Goal: Obtain resource: Download file/media

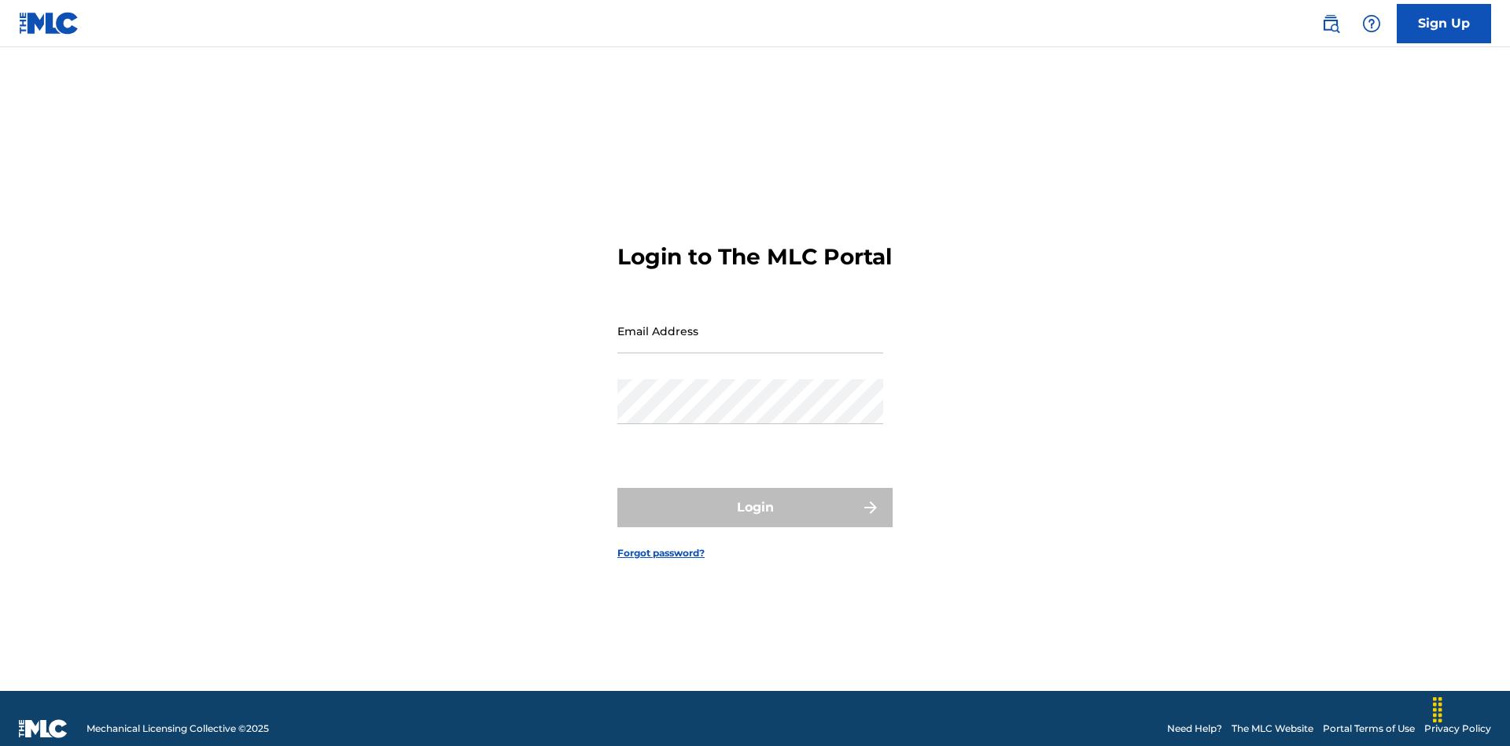
scroll to position [20, 0]
click at [750, 323] on input "Email Address" at bounding box center [750, 330] width 266 height 45
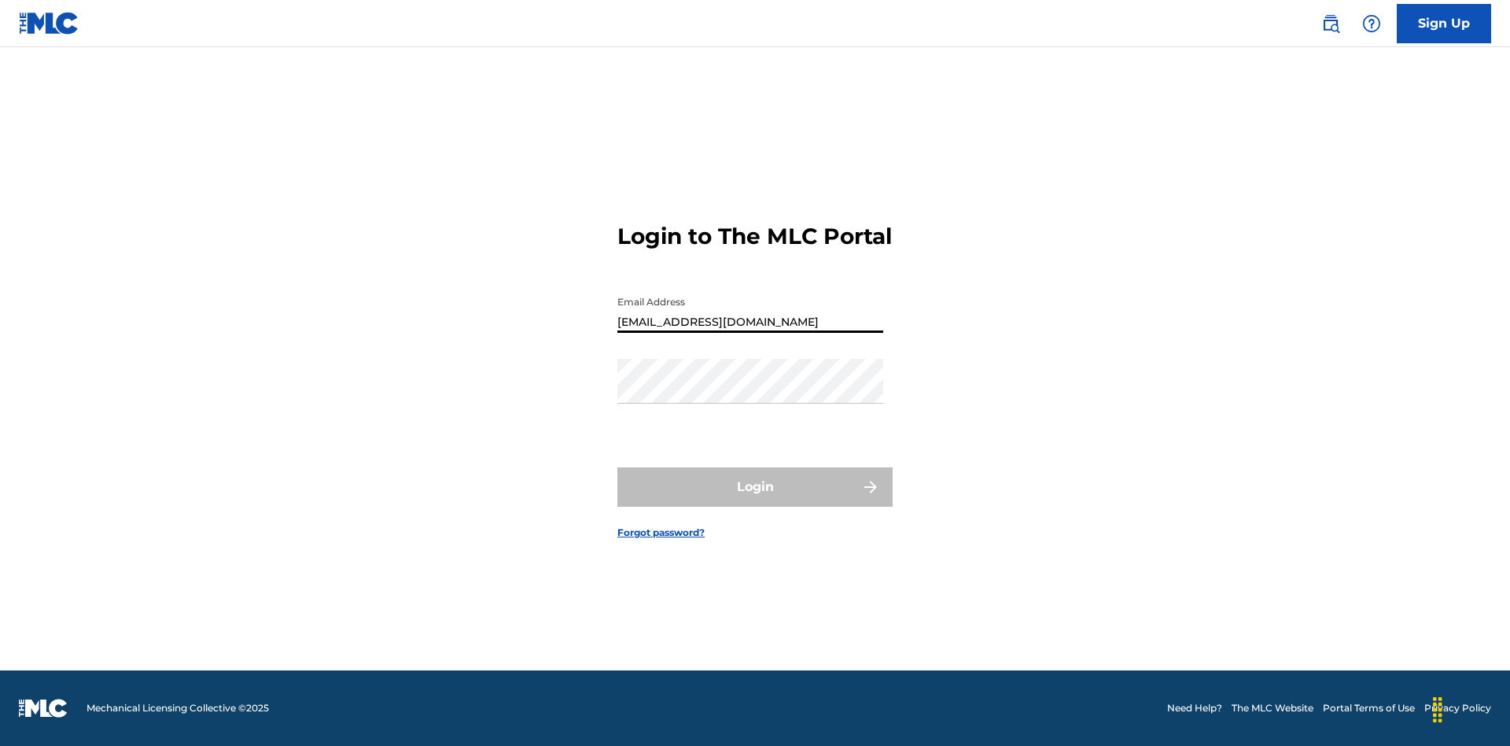
type input "b42af43d-9781-42f8-925e-95132843d6ef@mailslurp.biz"
click at [755, 500] on button "Login" at bounding box center [754, 486] width 275 height 39
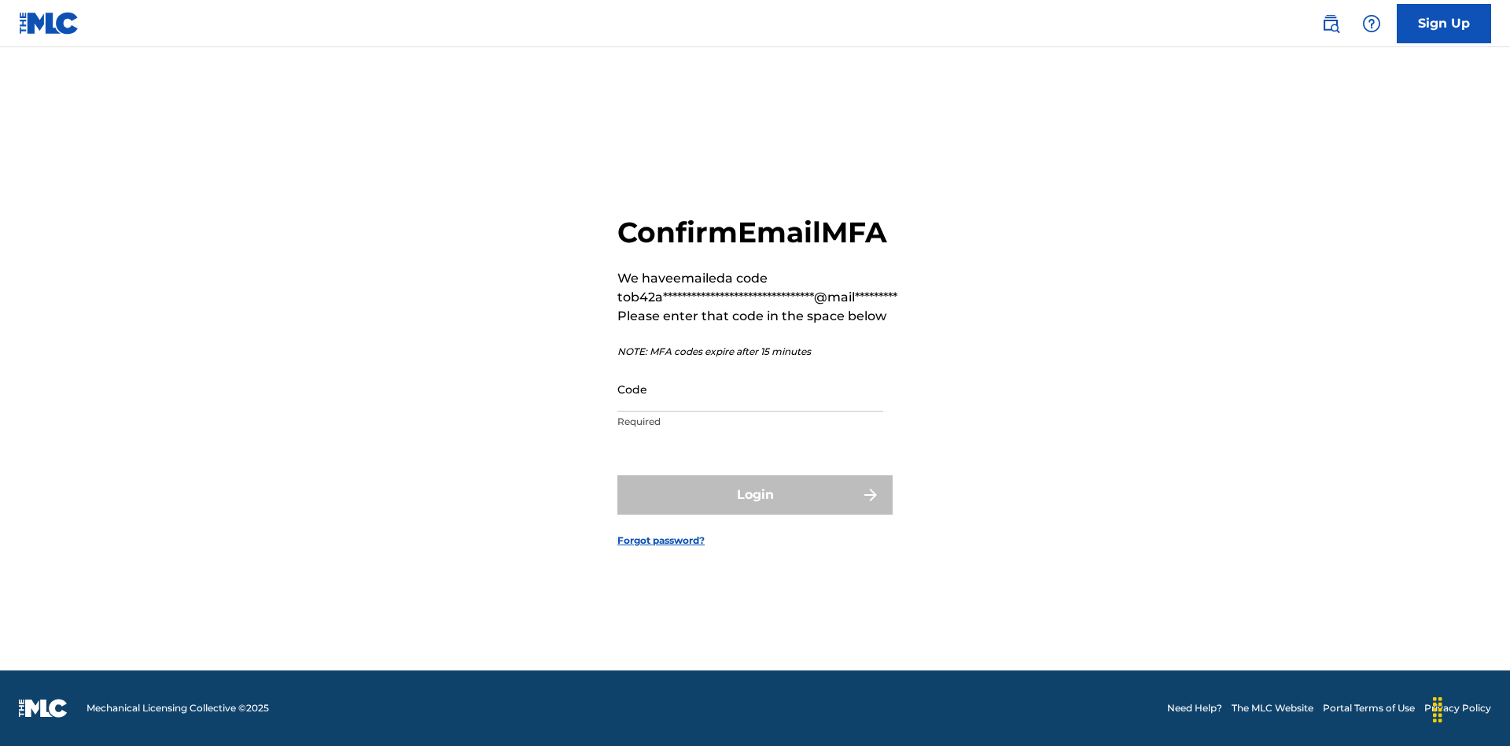
click at [750, 388] on input "Code" at bounding box center [750, 388] width 266 height 45
type input "767804"
click at [755, 494] on button "Login" at bounding box center [754, 494] width 275 height 39
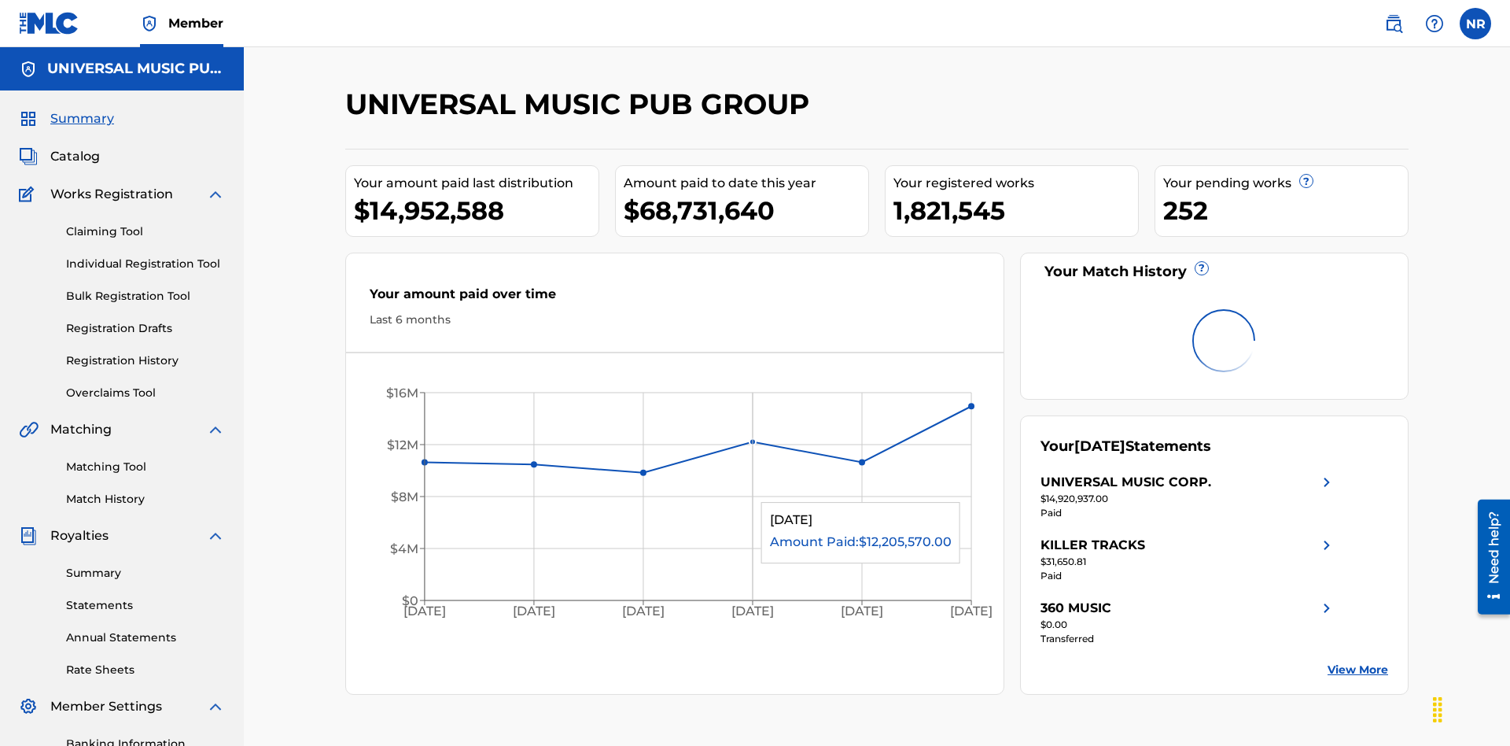
click at [145, 352] on link "Registration History" at bounding box center [145, 360] width 159 height 17
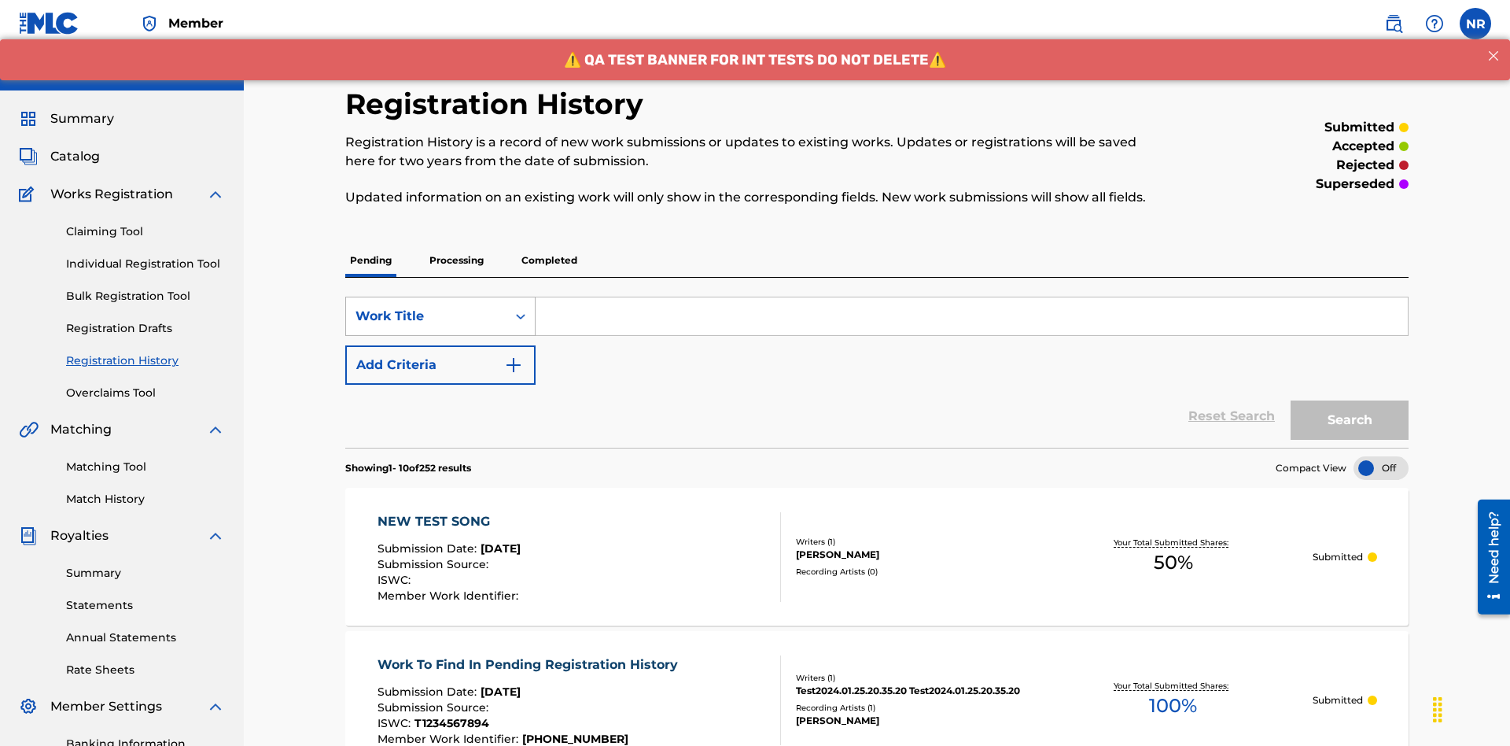
click at [426, 307] on div "Work Title" at bounding box center [426, 316] width 142 height 19
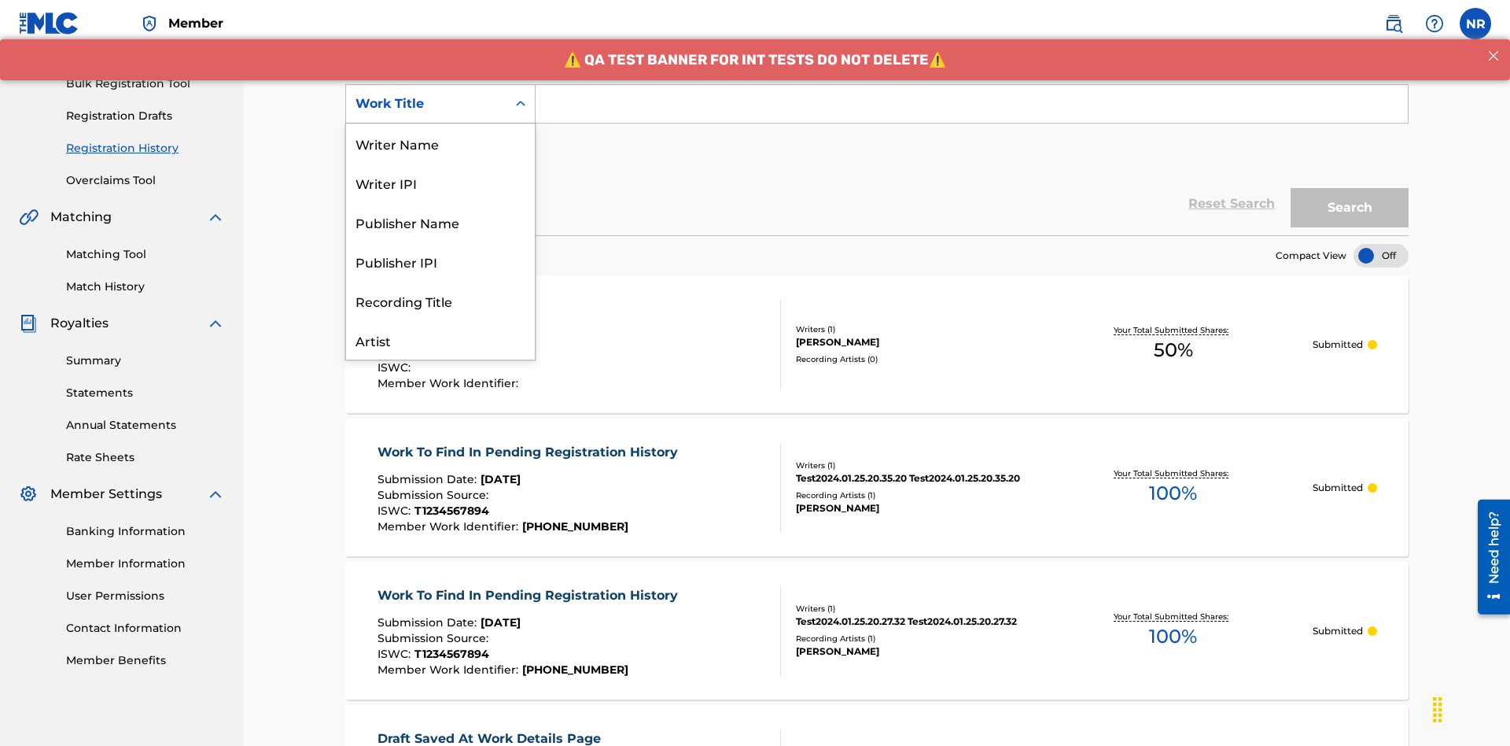
scroll to position [79, 0]
click at [440, 340] on div "Work Title" at bounding box center [440, 339] width 189 height 39
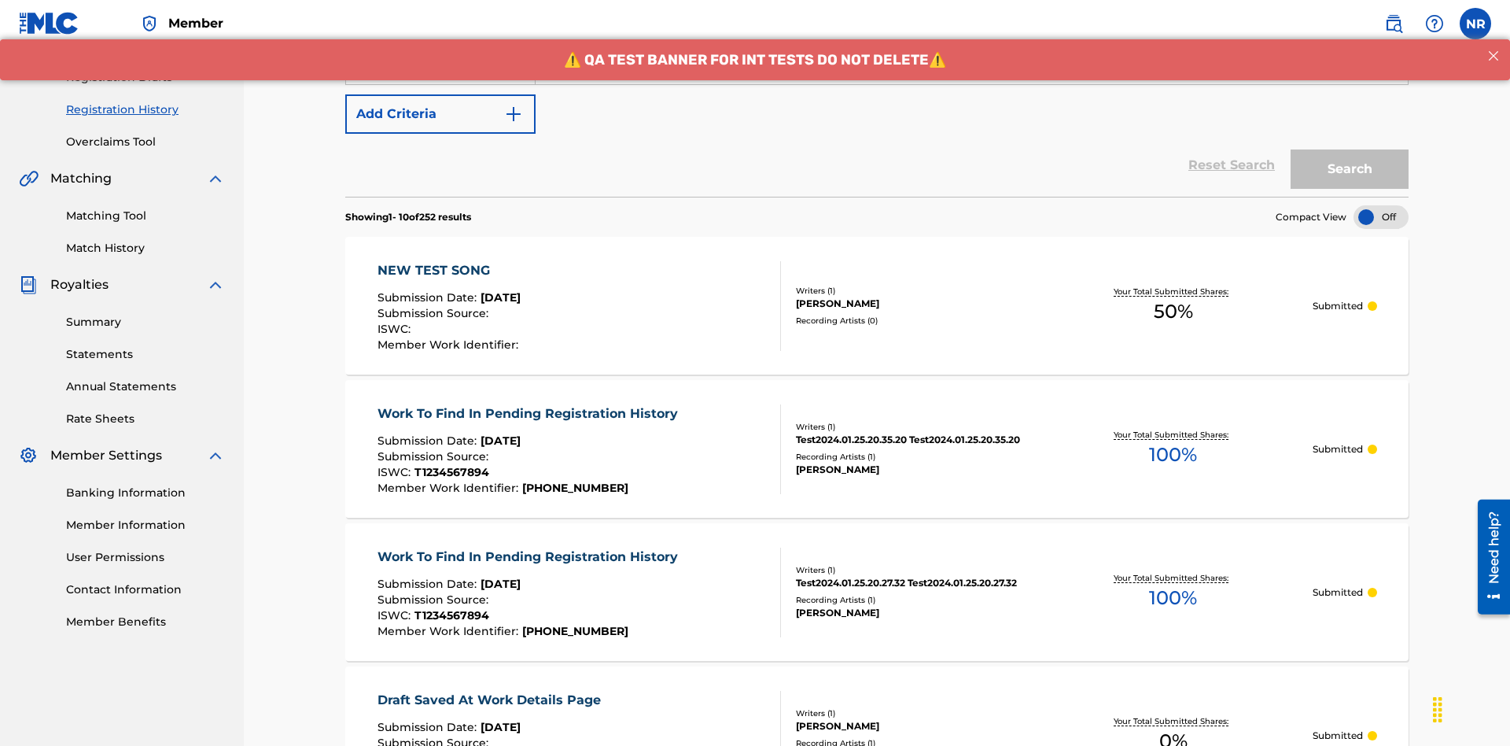
click at [440, 114] on button "Add Criteria" at bounding box center [440, 113] width 190 height 39
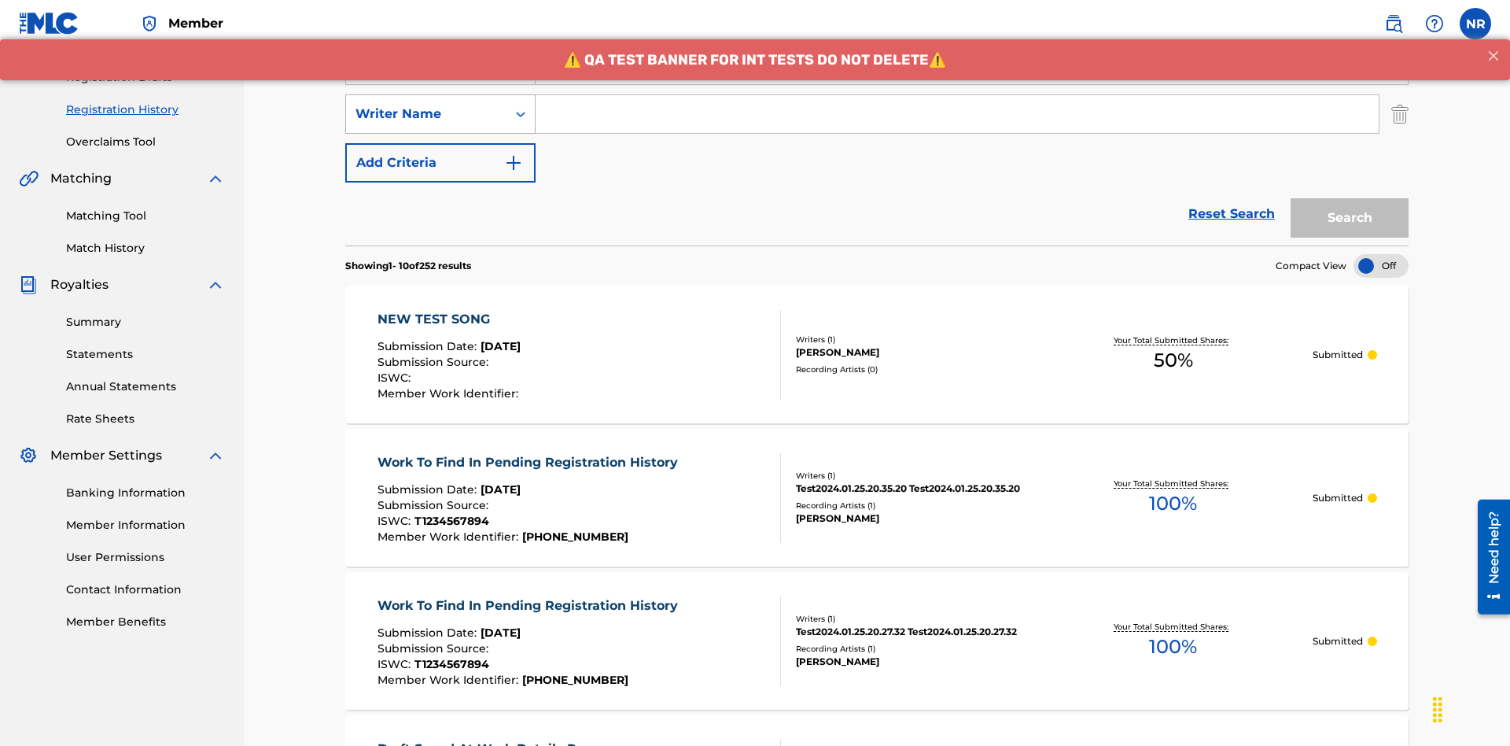
click at [426, 105] on div "Writer Name" at bounding box center [426, 114] width 142 height 19
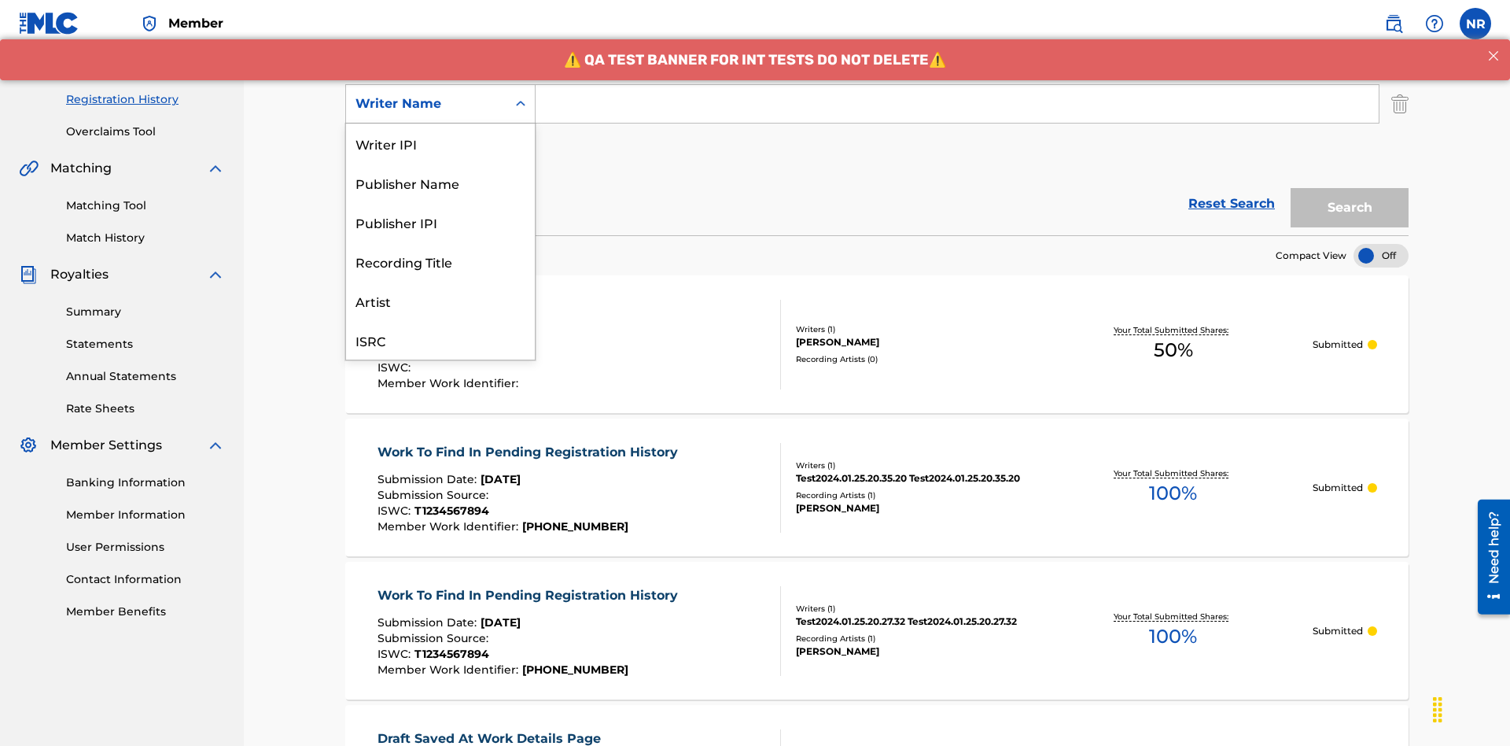
scroll to position [39, 0]
click at [440, 222] on div "Recording Title" at bounding box center [440, 221] width 189 height 39
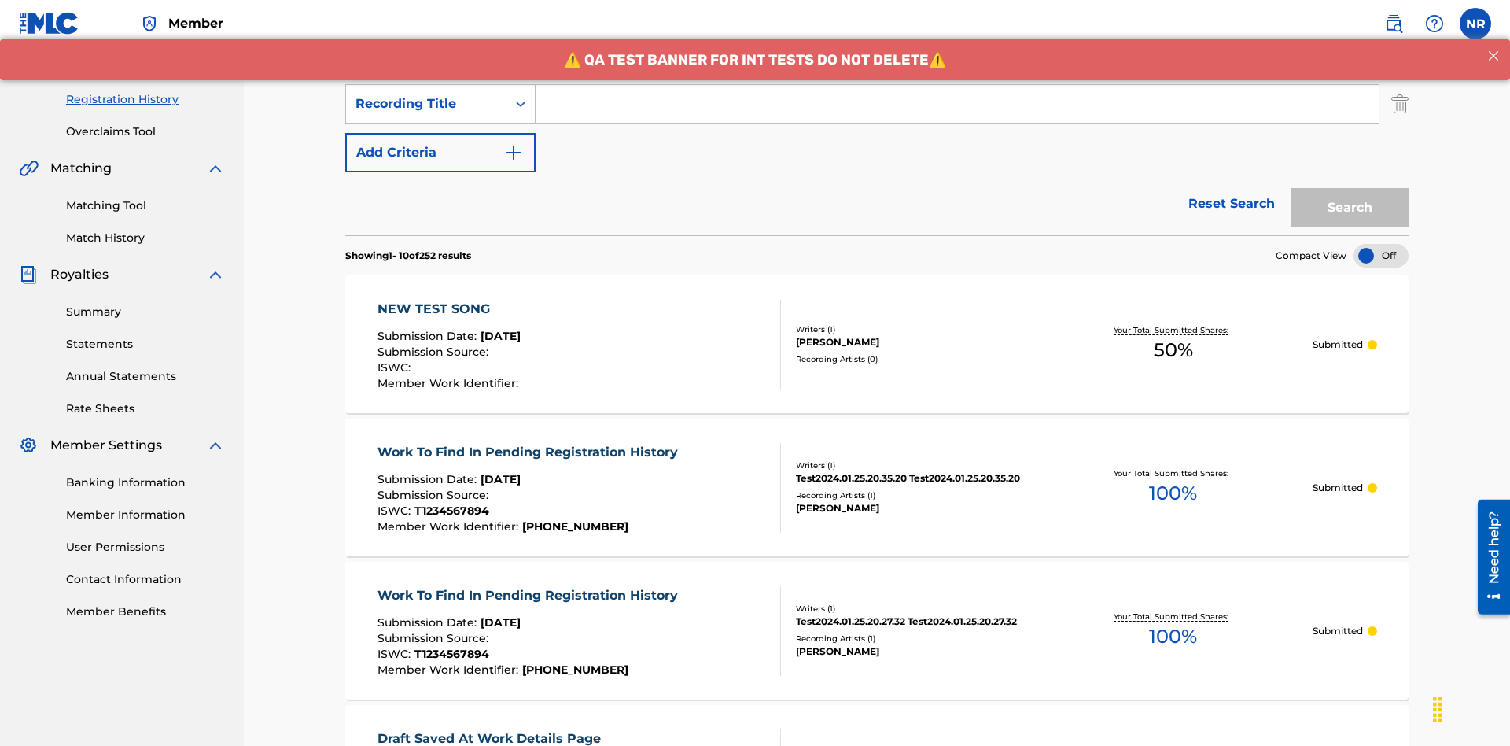
click at [440, 133] on button "Add Criteria" at bounding box center [440, 152] width 190 height 39
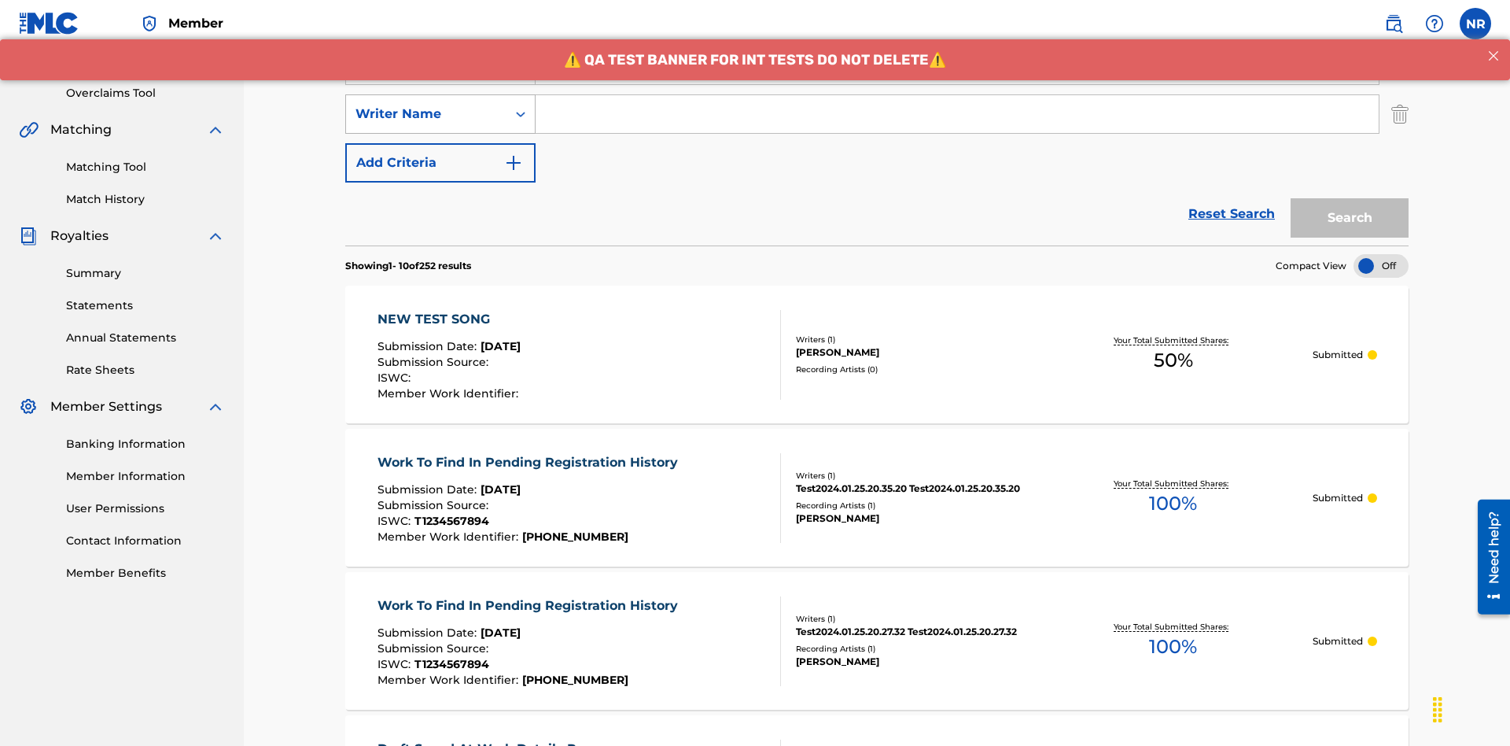
click at [426, 105] on div "Writer Name" at bounding box center [426, 114] width 142 height 19
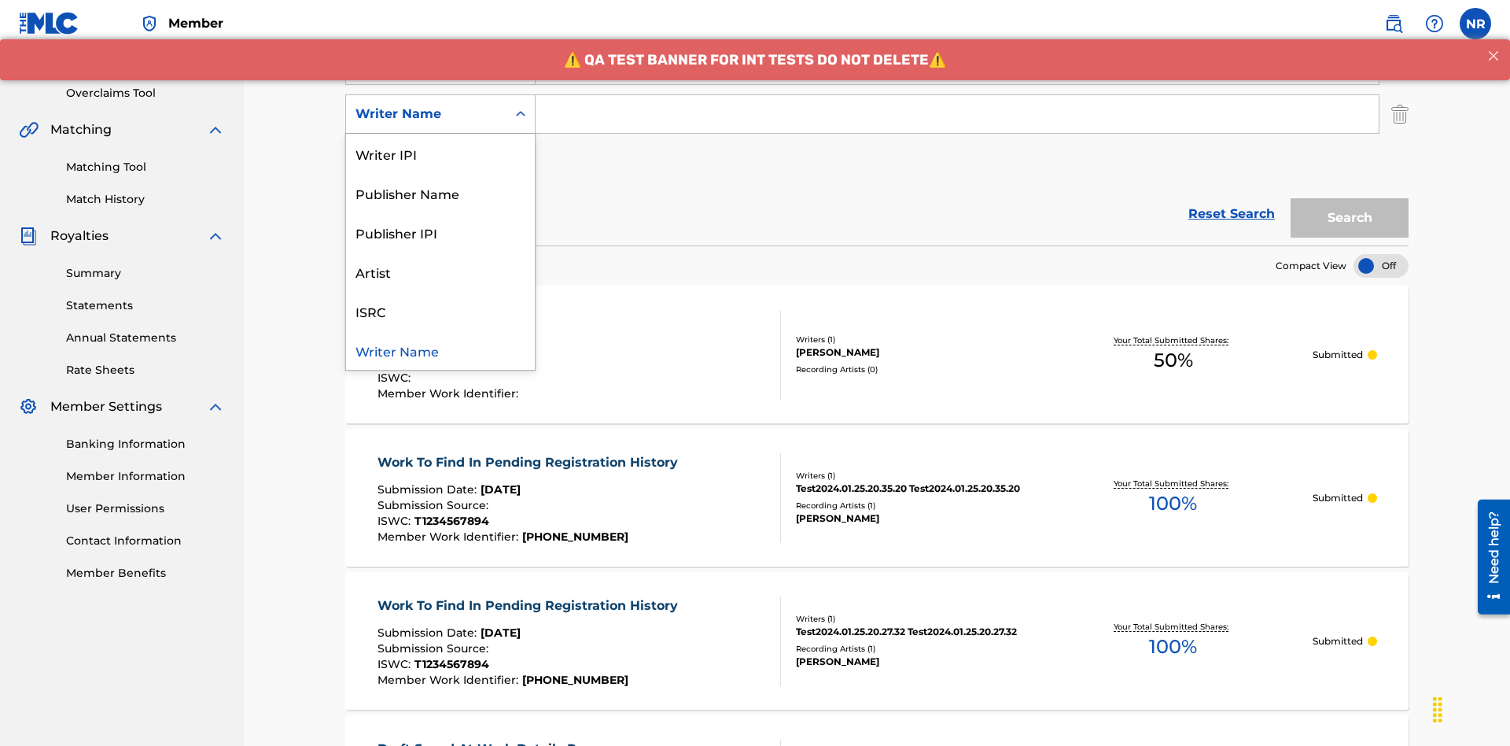
scroll to position [310, 0]
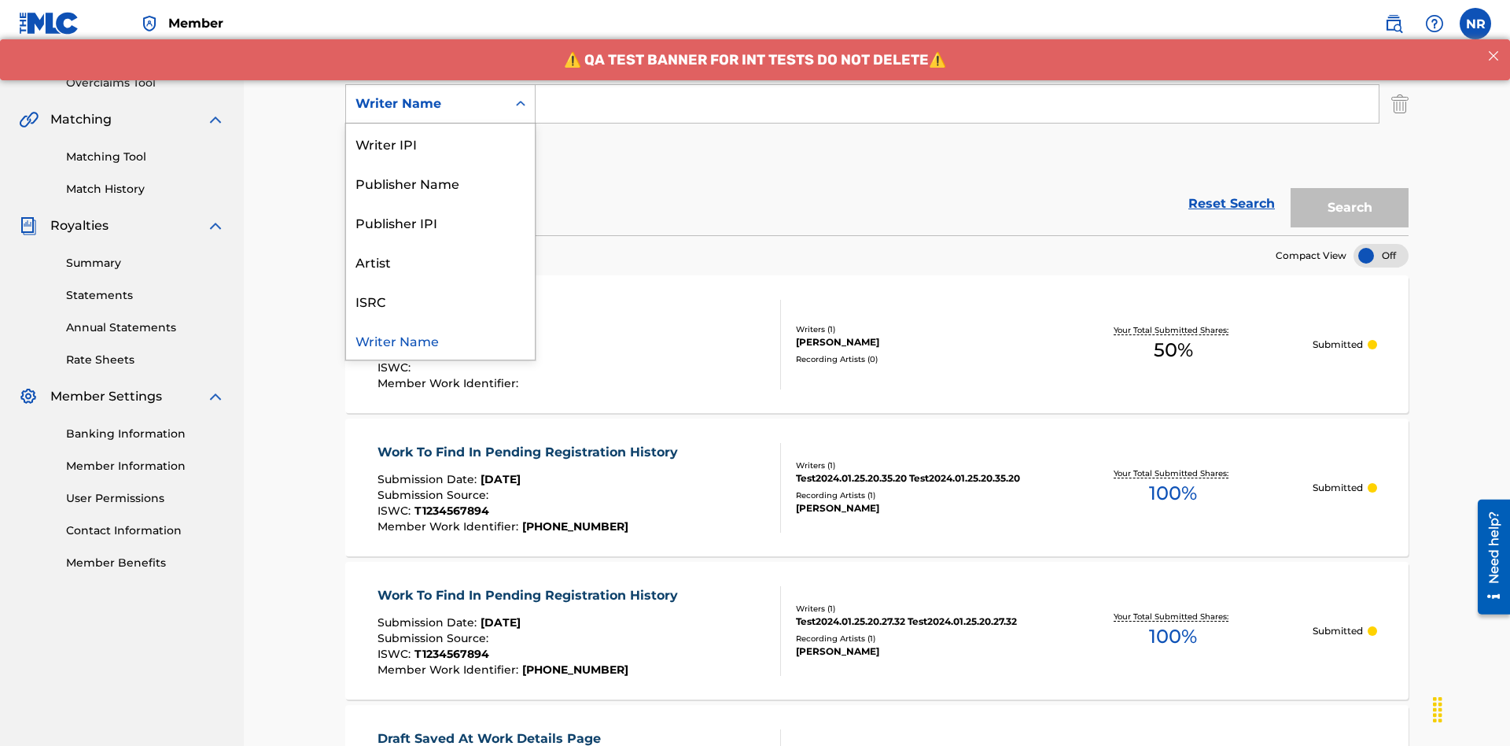
click at [440, 300] on div "ISRC" at bounding box center [440, 300] width 189 height 39
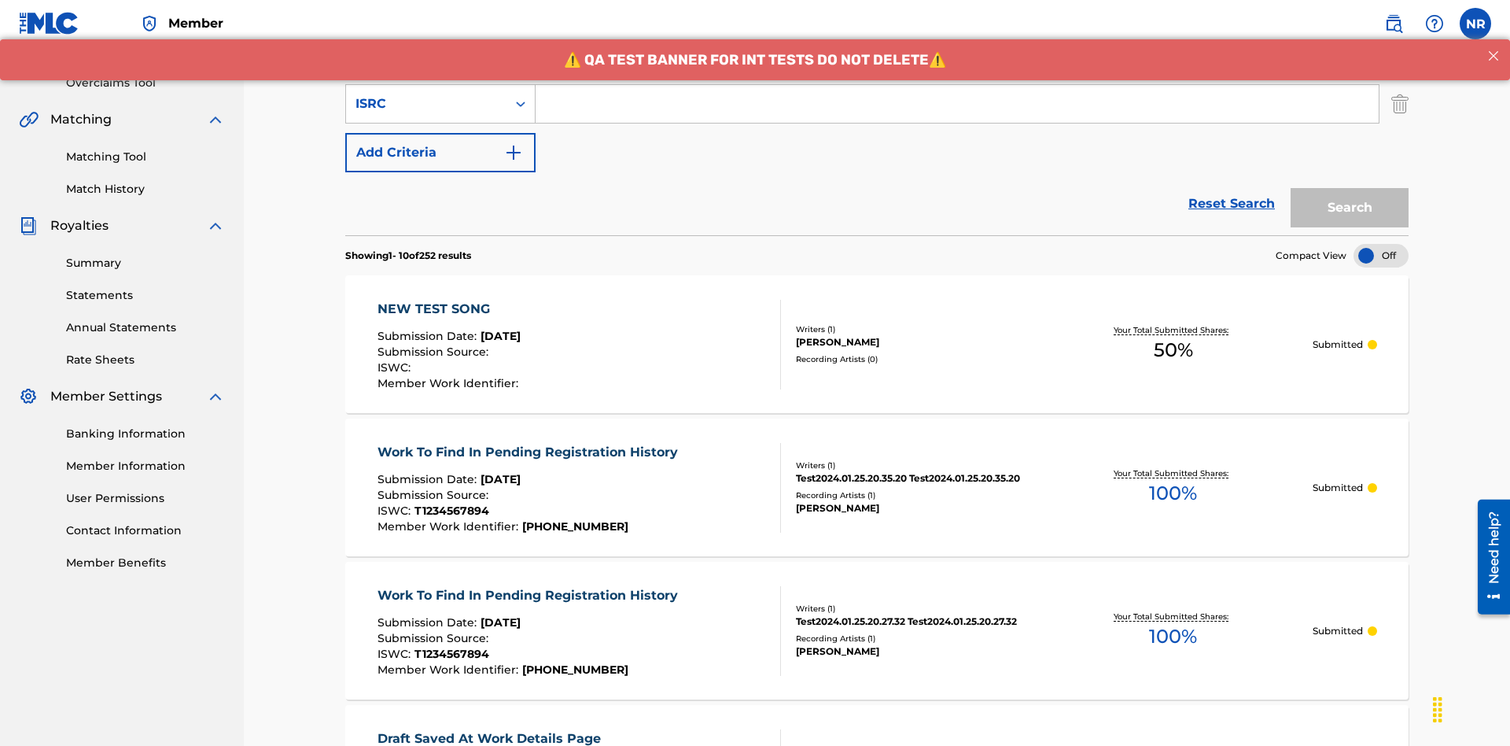
click at [440, 133] on button "Add Criteria" at bounding box center [440, 152] width 190 height 39
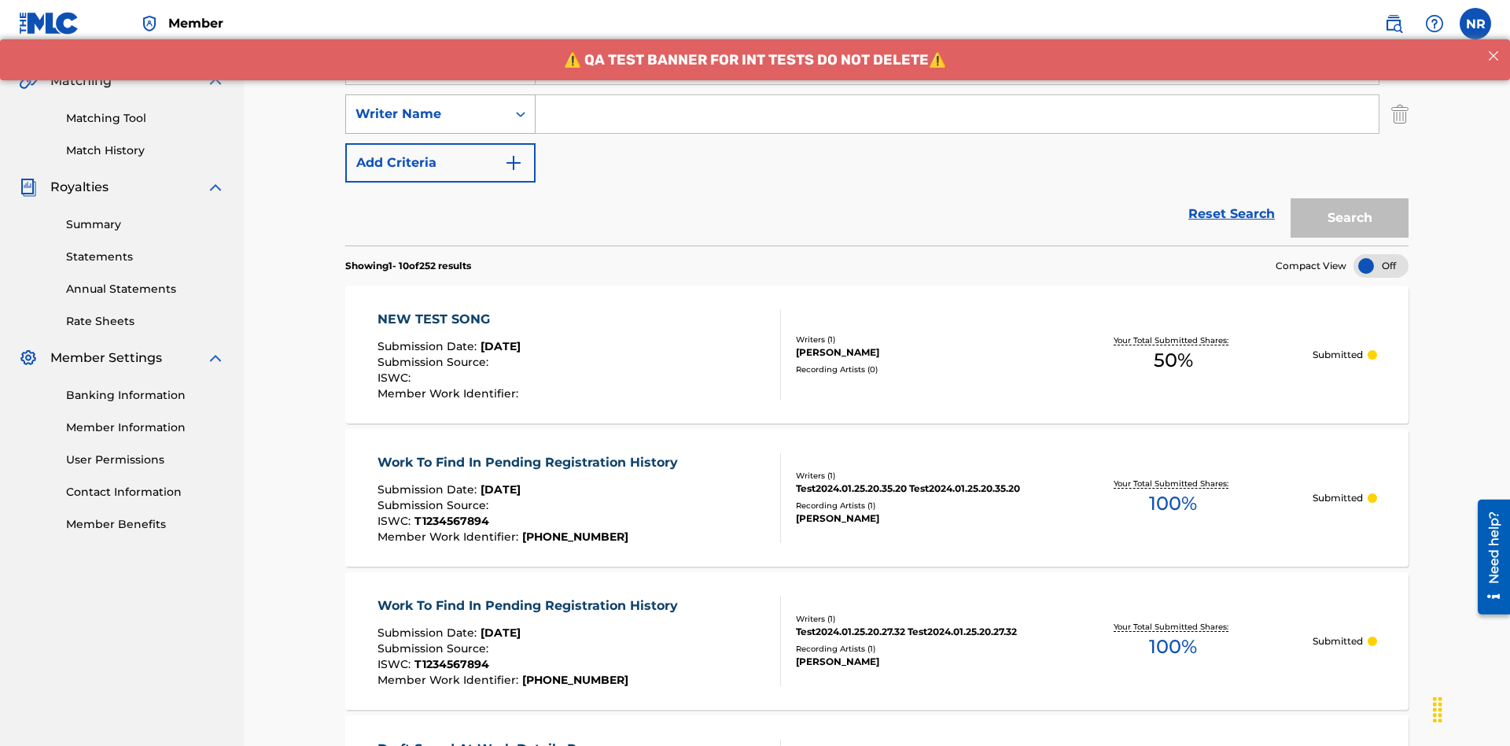
click at [426, 105] on div "Writer Name" at bounding box center [426, 114] width 142 height 19
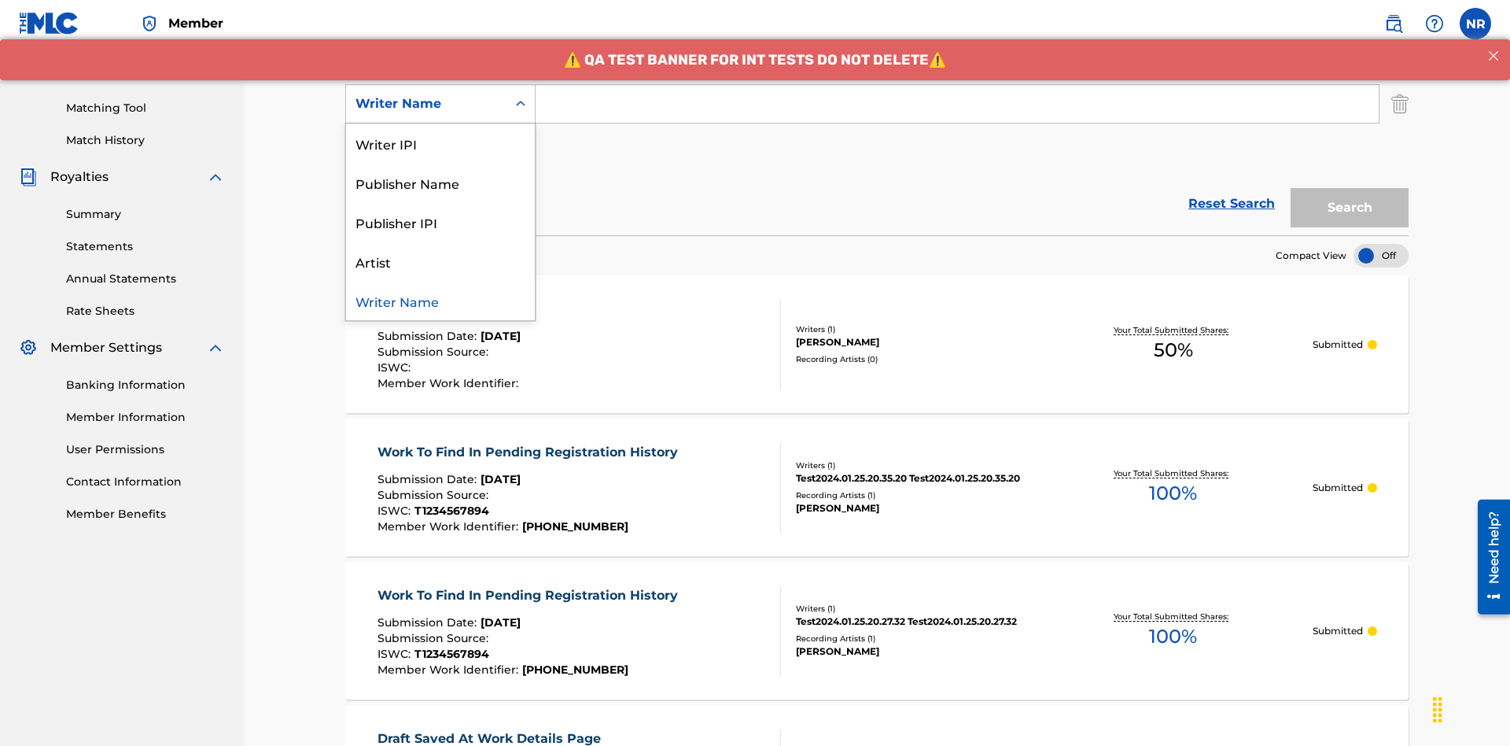
click at [440, 300] on div "Writer Name" at bounding box center [440, 300] width 189 height 39
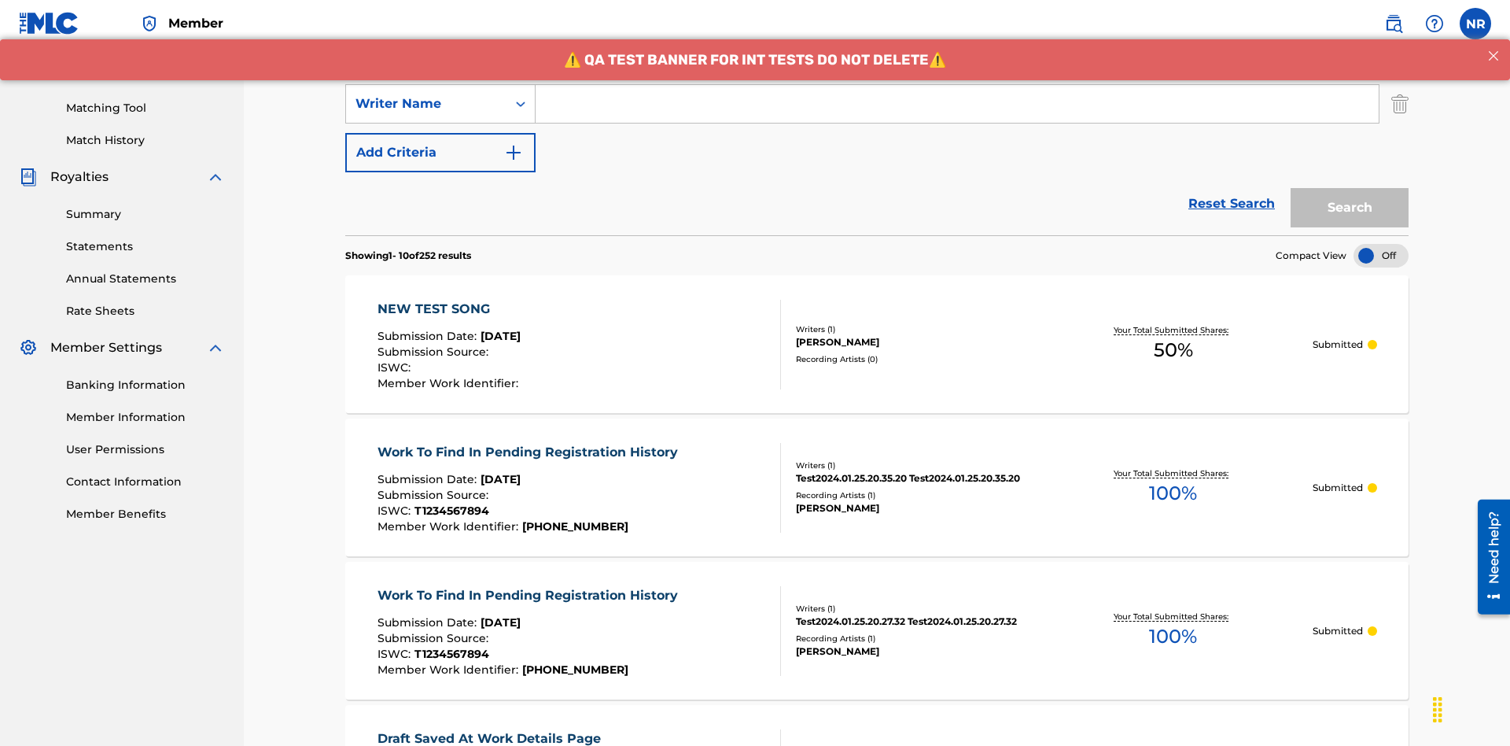
click at [440, 133] on button "Add Criteria" at bounding box center [440, 152] width 190 height 39
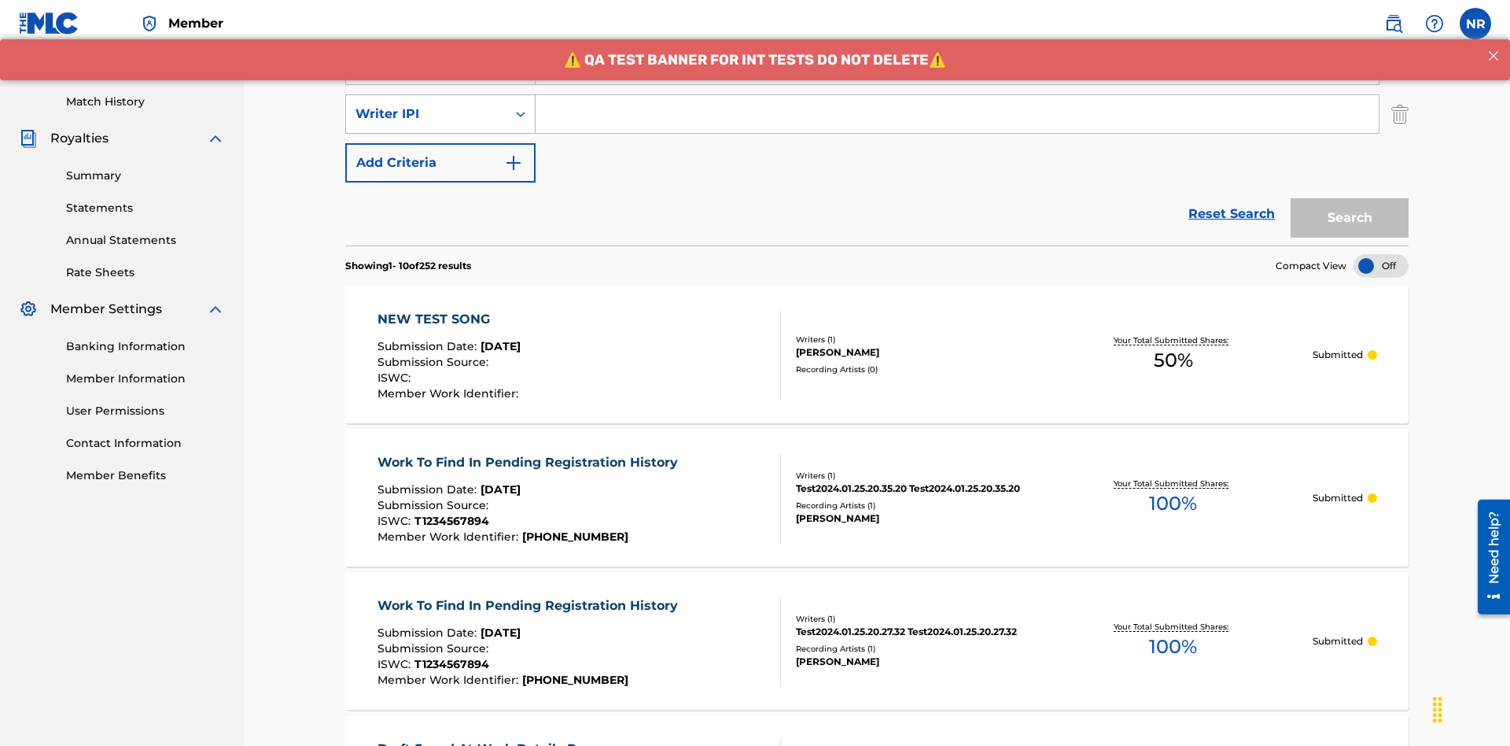
click at [426, 105] on div "Writer IPI" at bounding box center [426, 114] width 142 height 19
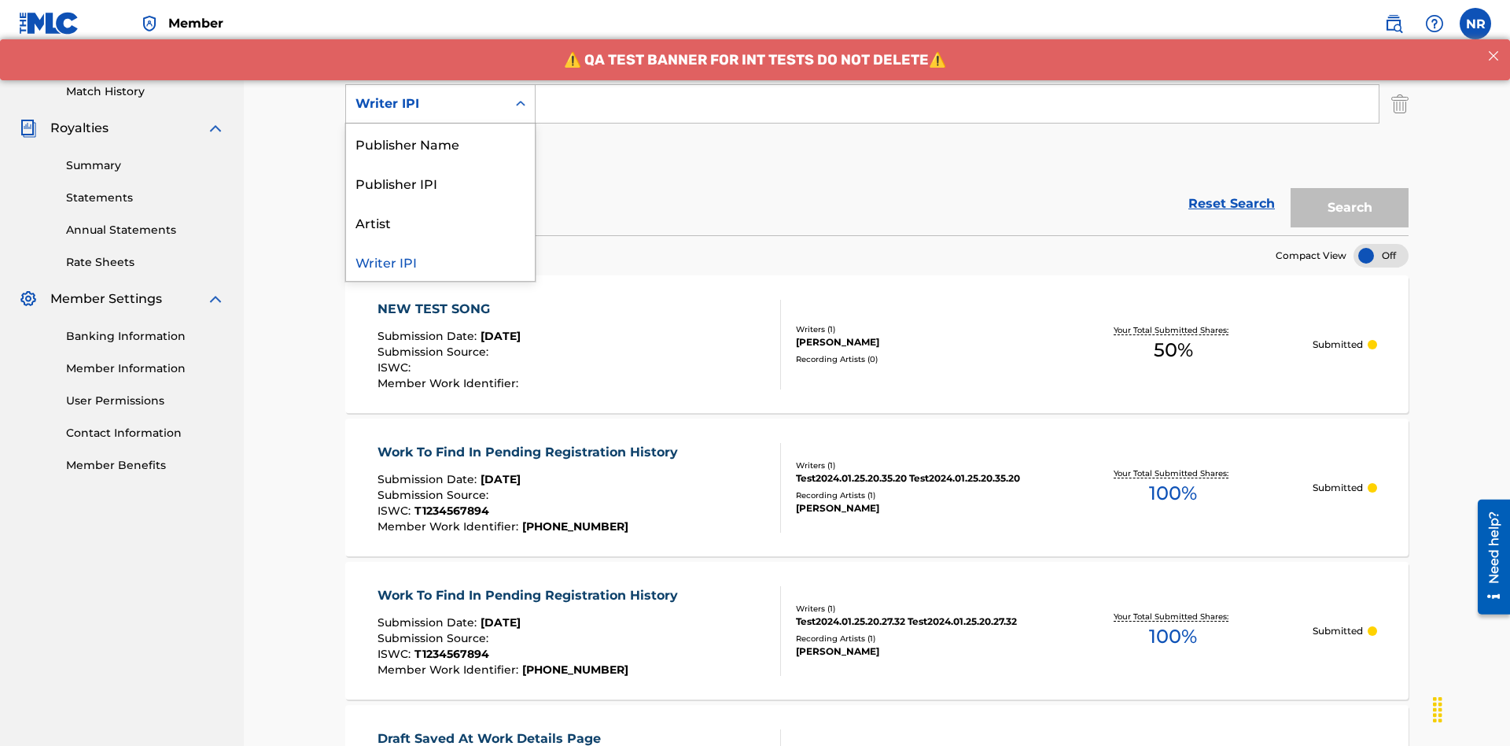
click at [440, 143] on div "Publisher Name" at bounding box center [440, 142] width 189 height 39
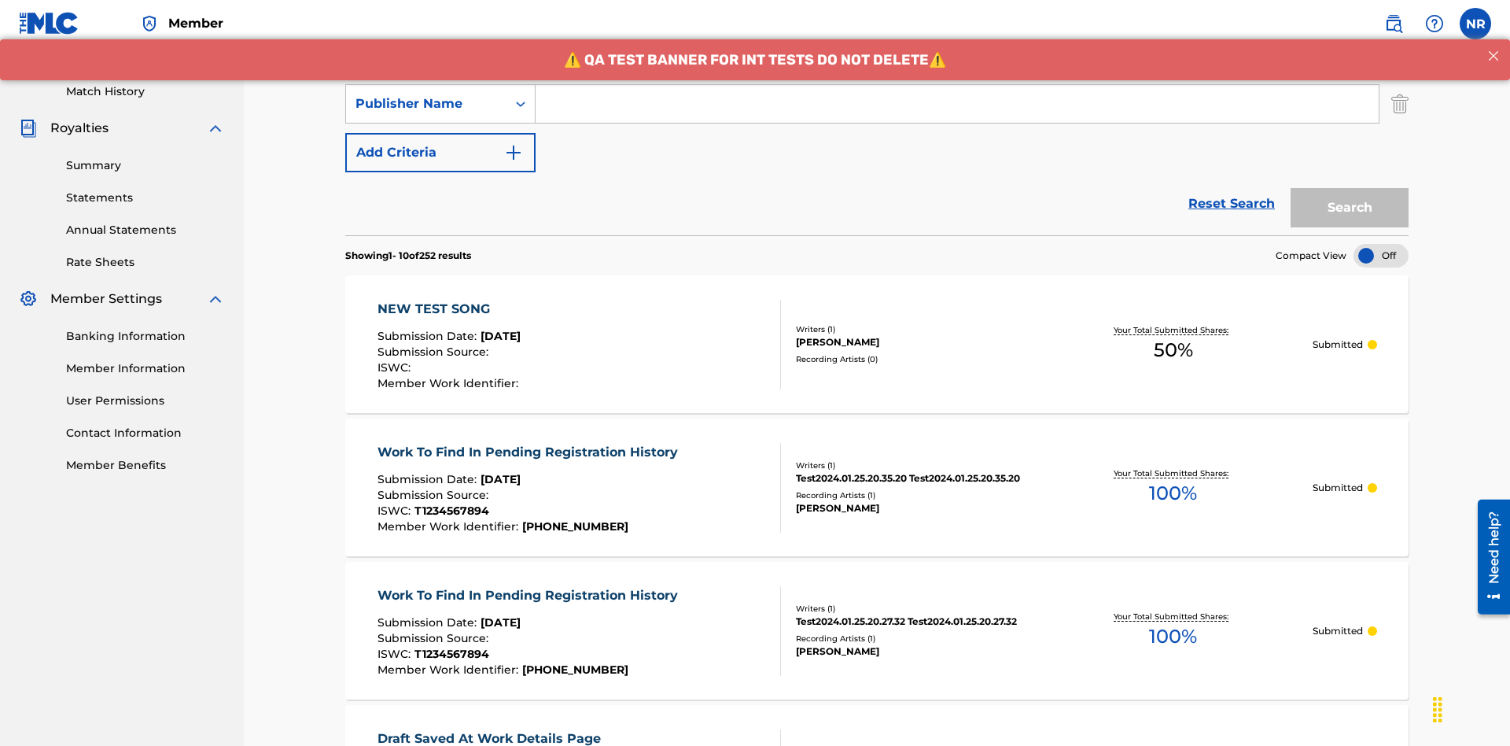
click at [440, 133] on button "Add Criteria" at bounding box center [440, 152] width 190 height 39
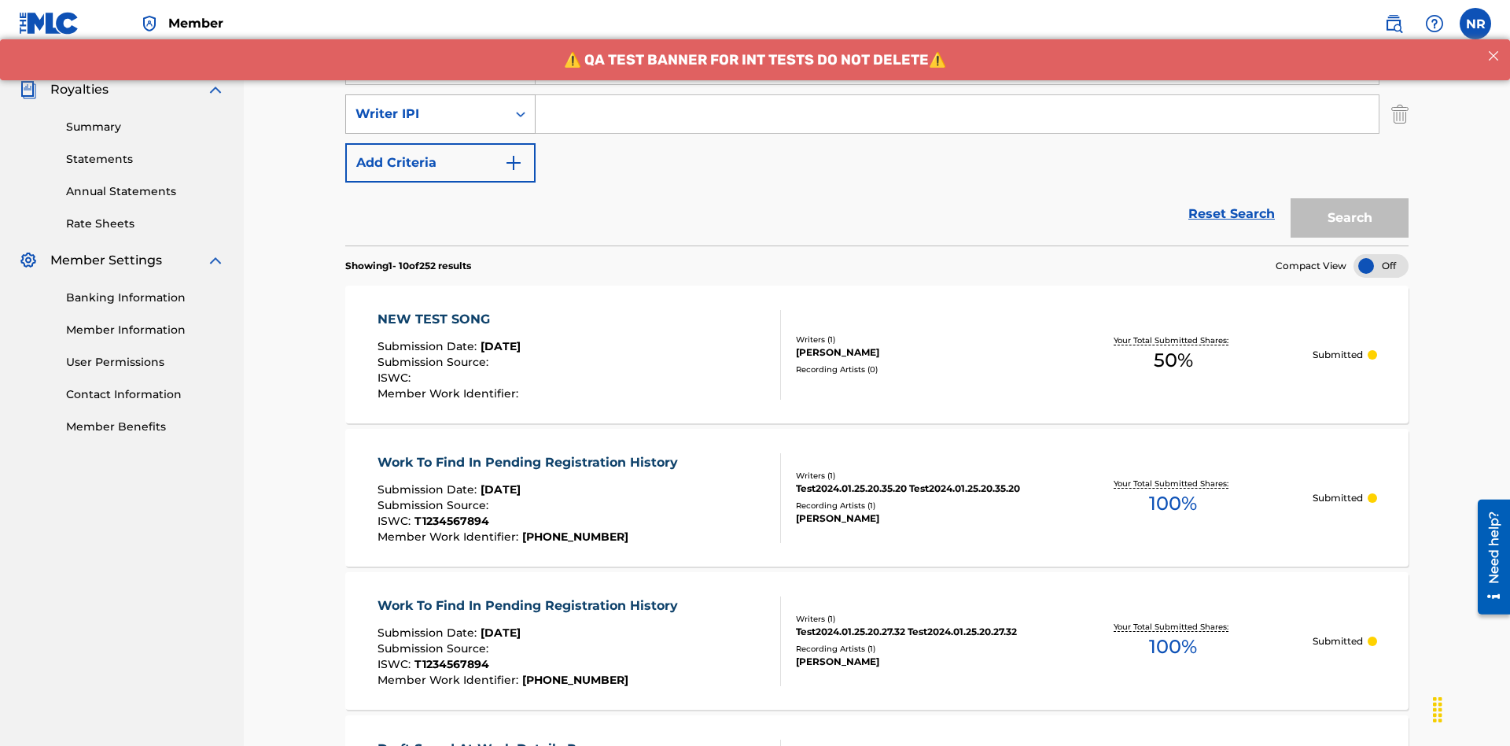
click at [426, 105] on div "Writer IPI" at bounding box center [426, 114] width 142 height 19
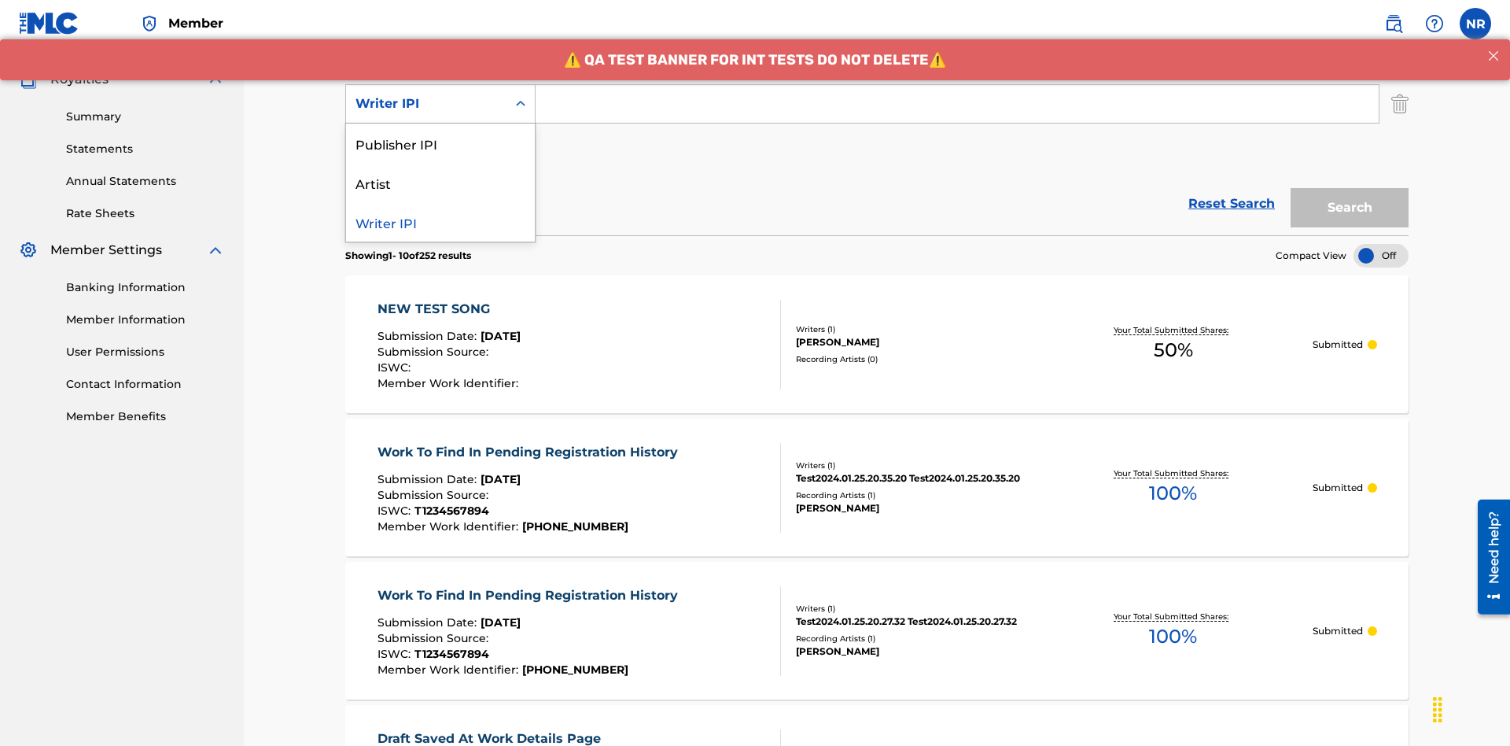
click at [440, 143] on div "Publisher IPI" at bounding box center [440, 142] width 189 height 39
click at [440, 133] on button "Add Criteria" at bounding box center [440, 152] width 190 height 39
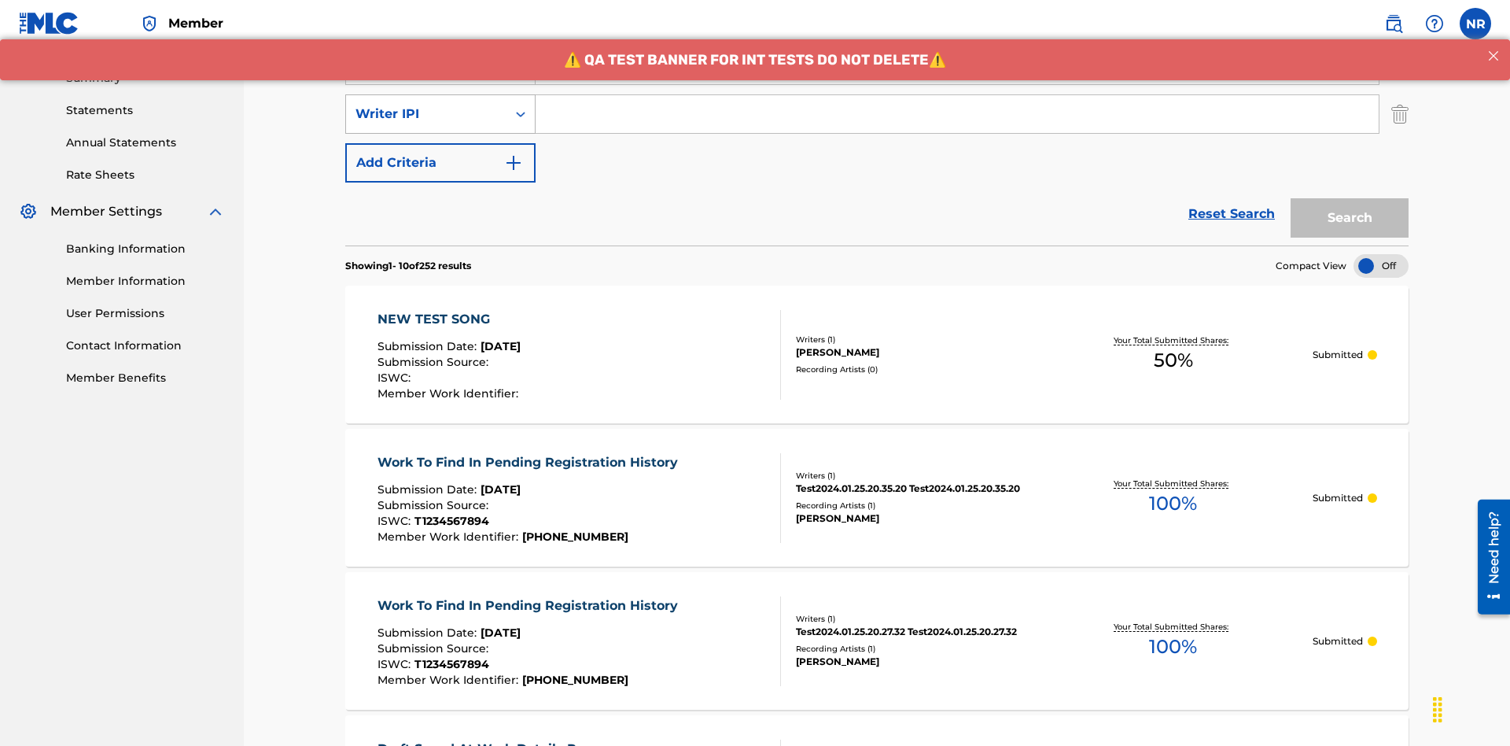
click at [426, 105] on div "Writer IPI" at bounding box center [426, 114] width 142 height 19
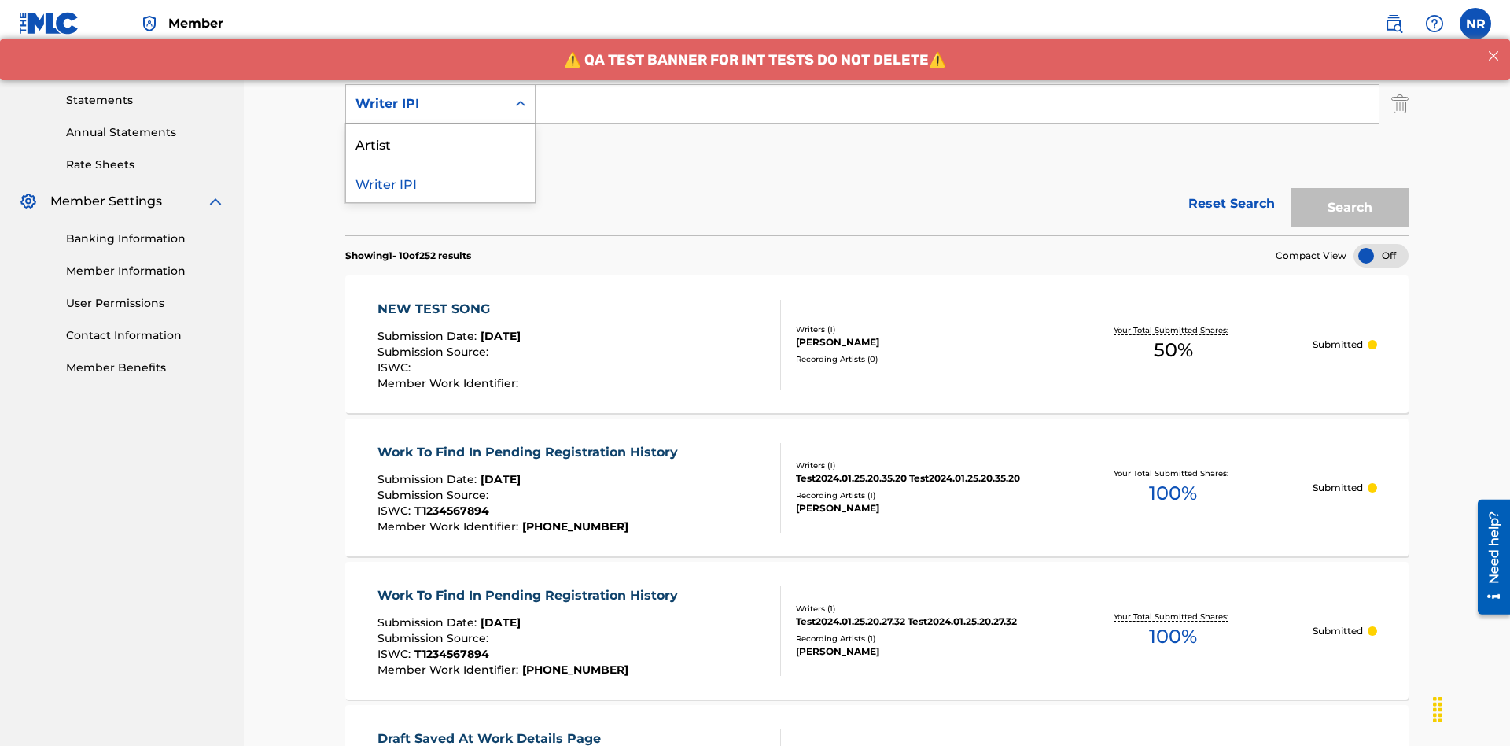
click at [440, 143] on div "Artist" at bounding box center [440, 142] width 189 height 39
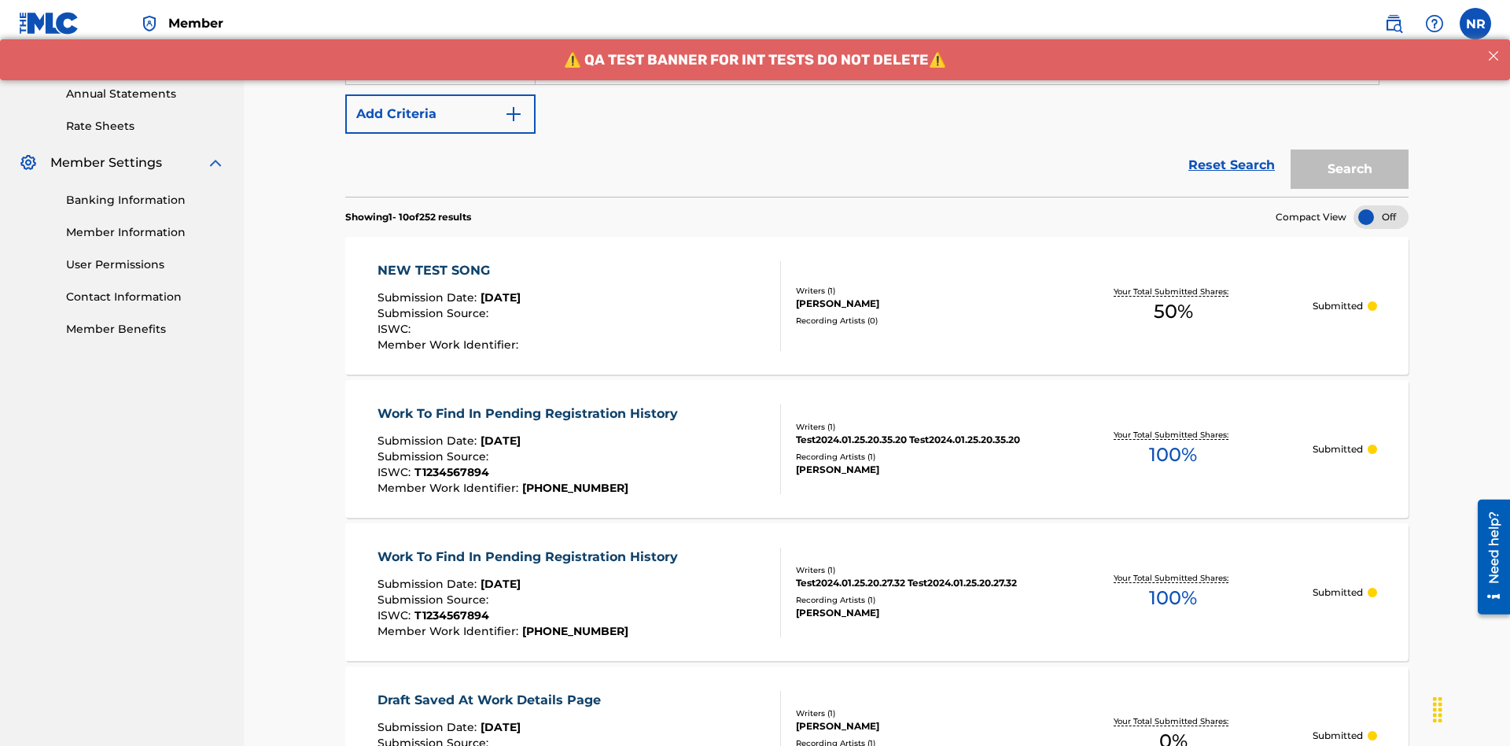
click at [440, 114] on button "Add Criteria" at bounding box center [440, 113] width 190 height 39
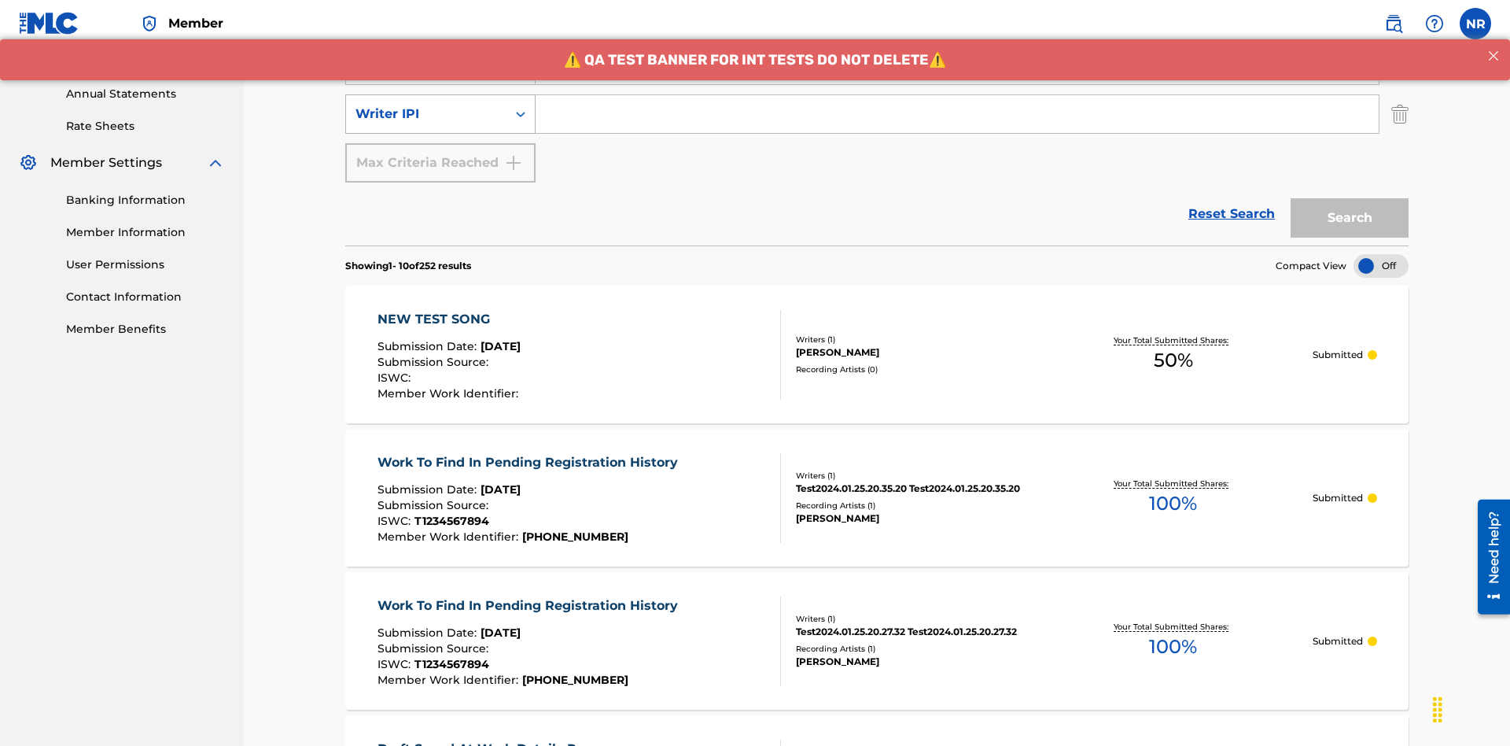
click at [426, 105] on div "Writer IPI" at bounding box center [426, 114] width 142 height 19
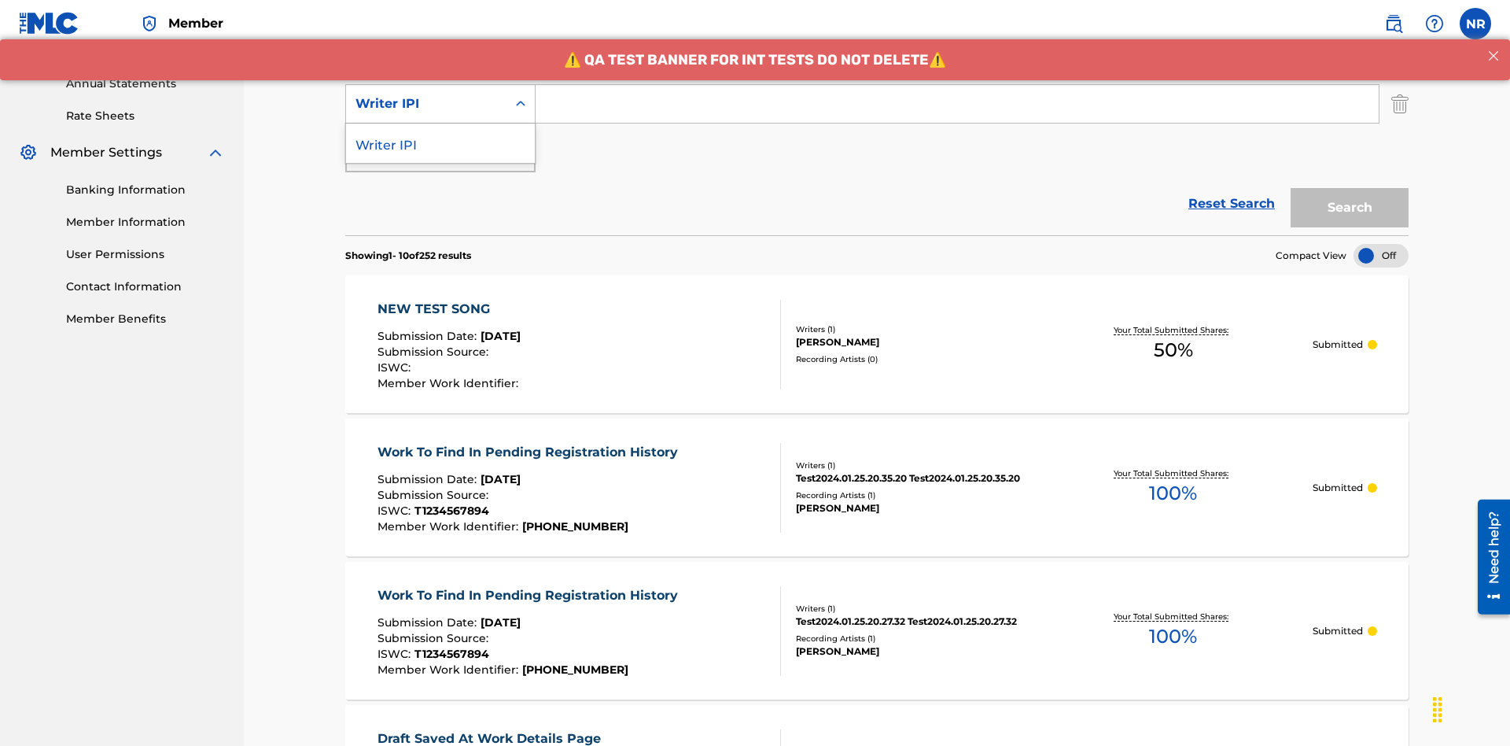
click at [440, 143] on div "Writer IPI" at bounding box center [440, 142] width 189 height 39
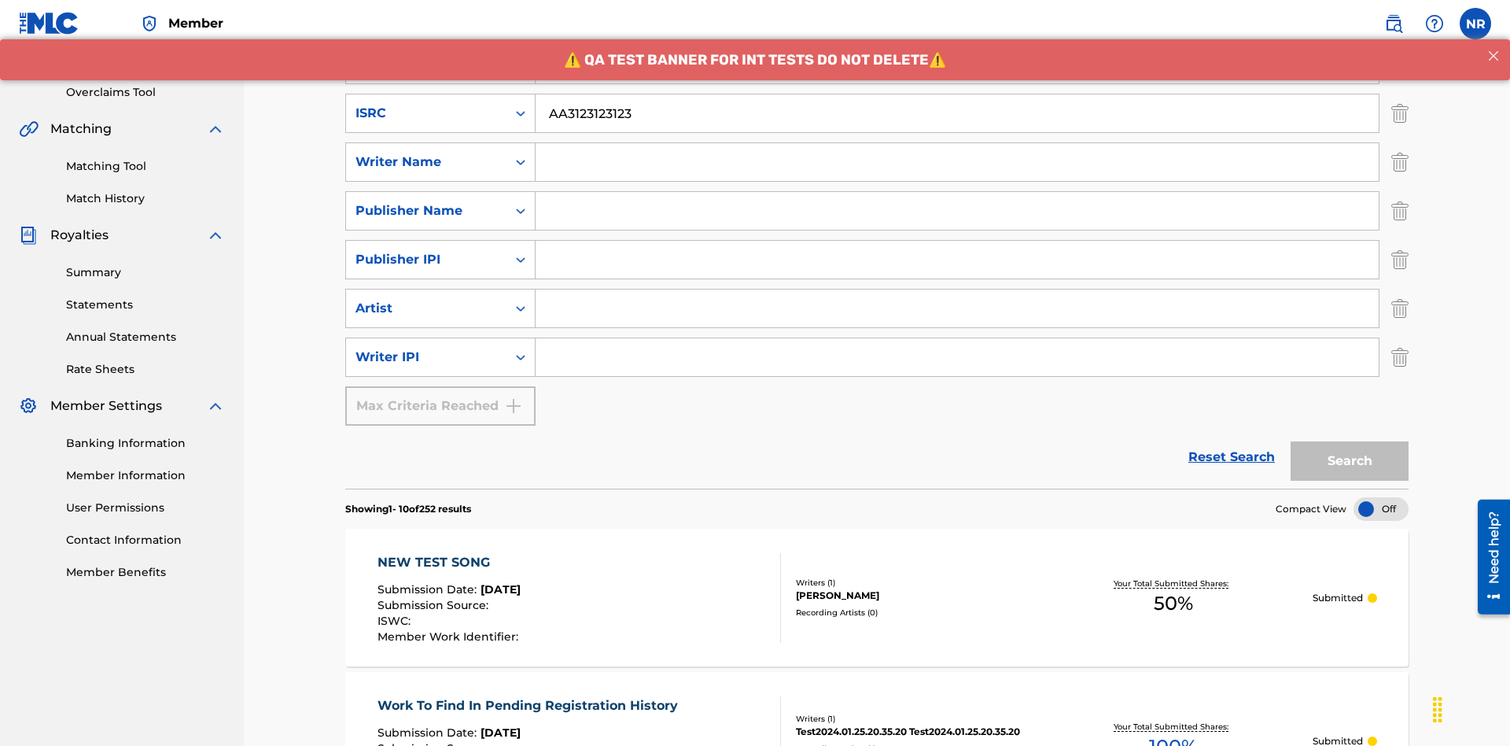
type input "AA3123123123"
click at [971, 35] on input "Search Form" at bounding box center [972, 16] width 872 height 38
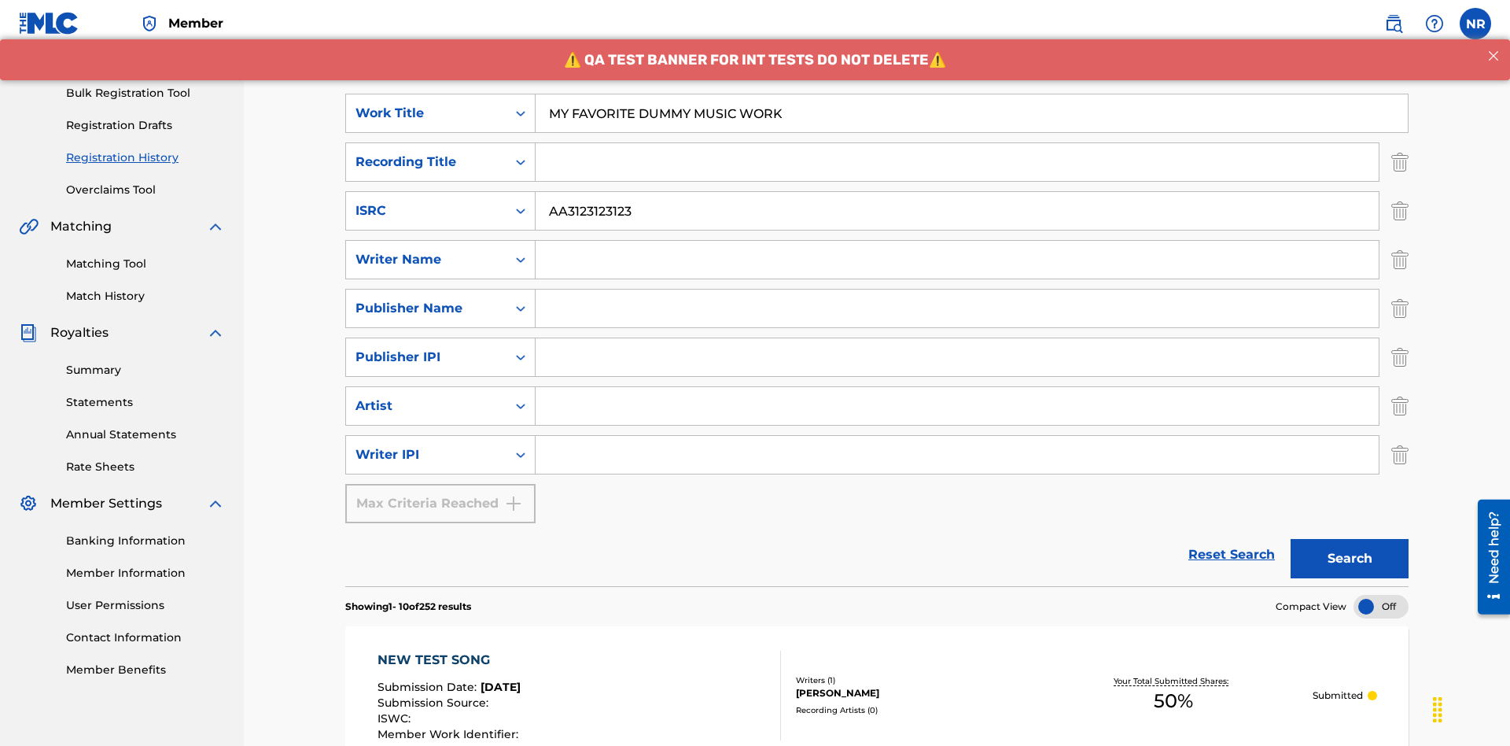
type input "MY FAVORITE DUMMY MUSIC WORK"
click at [957, 241] on input "Search Form" at bounding box center [957, 260] width 843 height 38
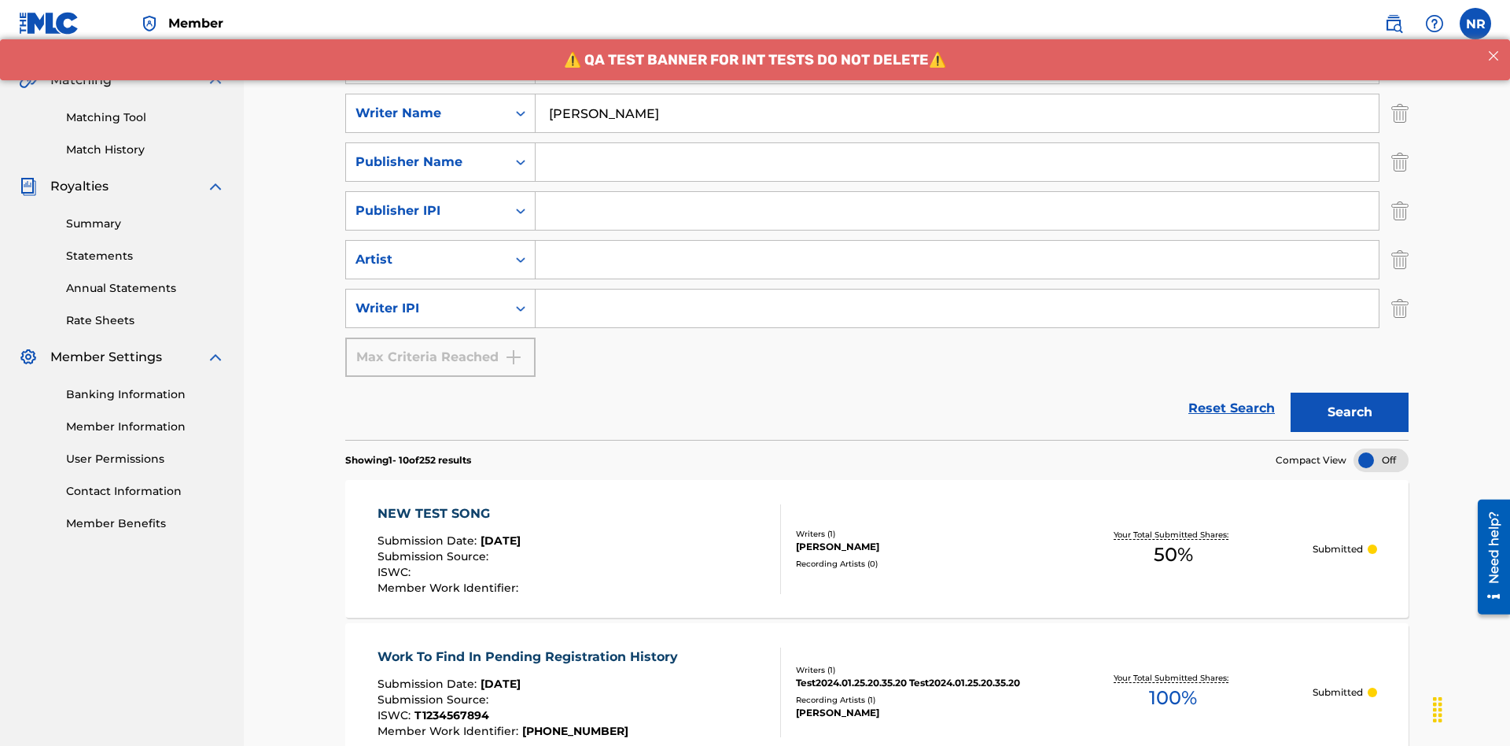
type input "BERKOWITZ"
click at [957, 289] on input "Search Form" at bounding box center [957, 308] width 843 height 38
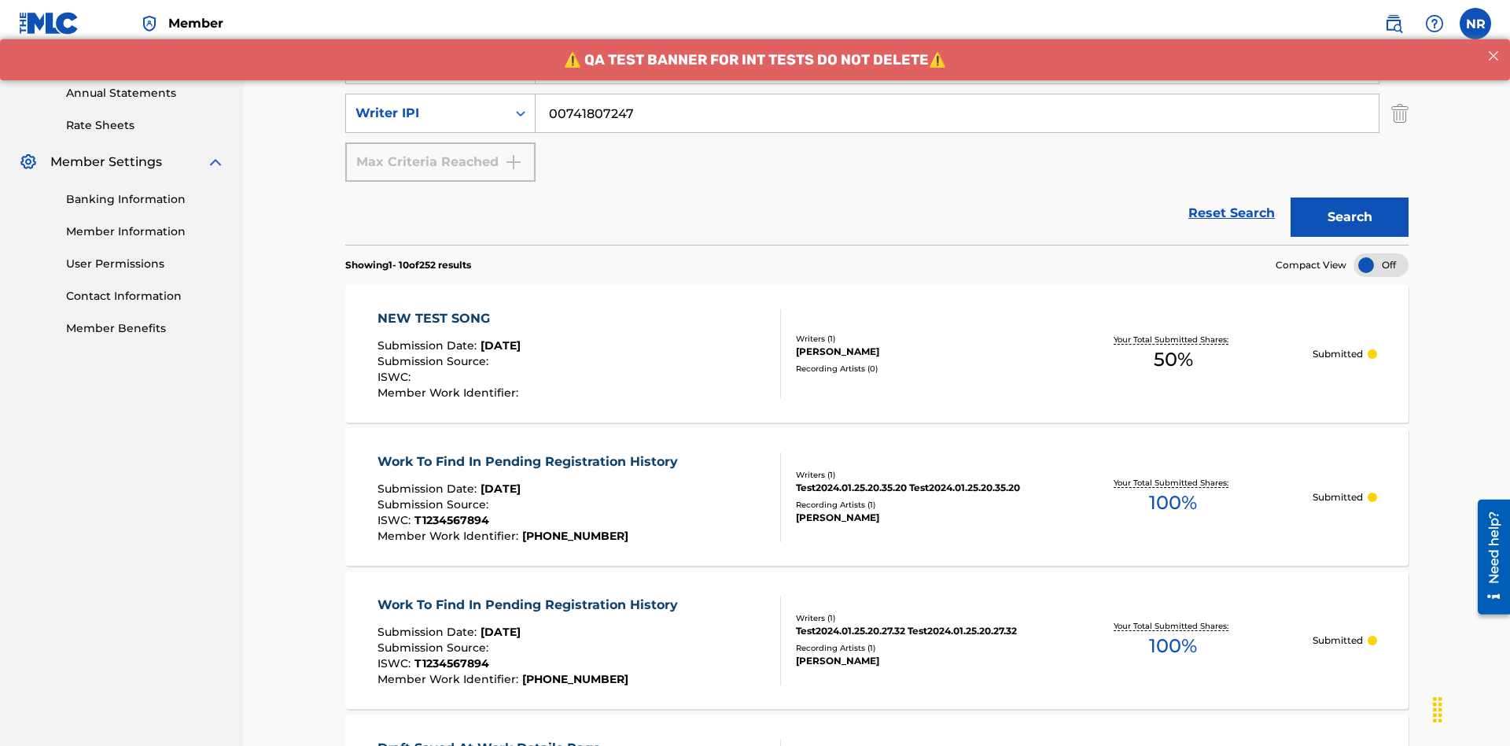
type input "00741807247"
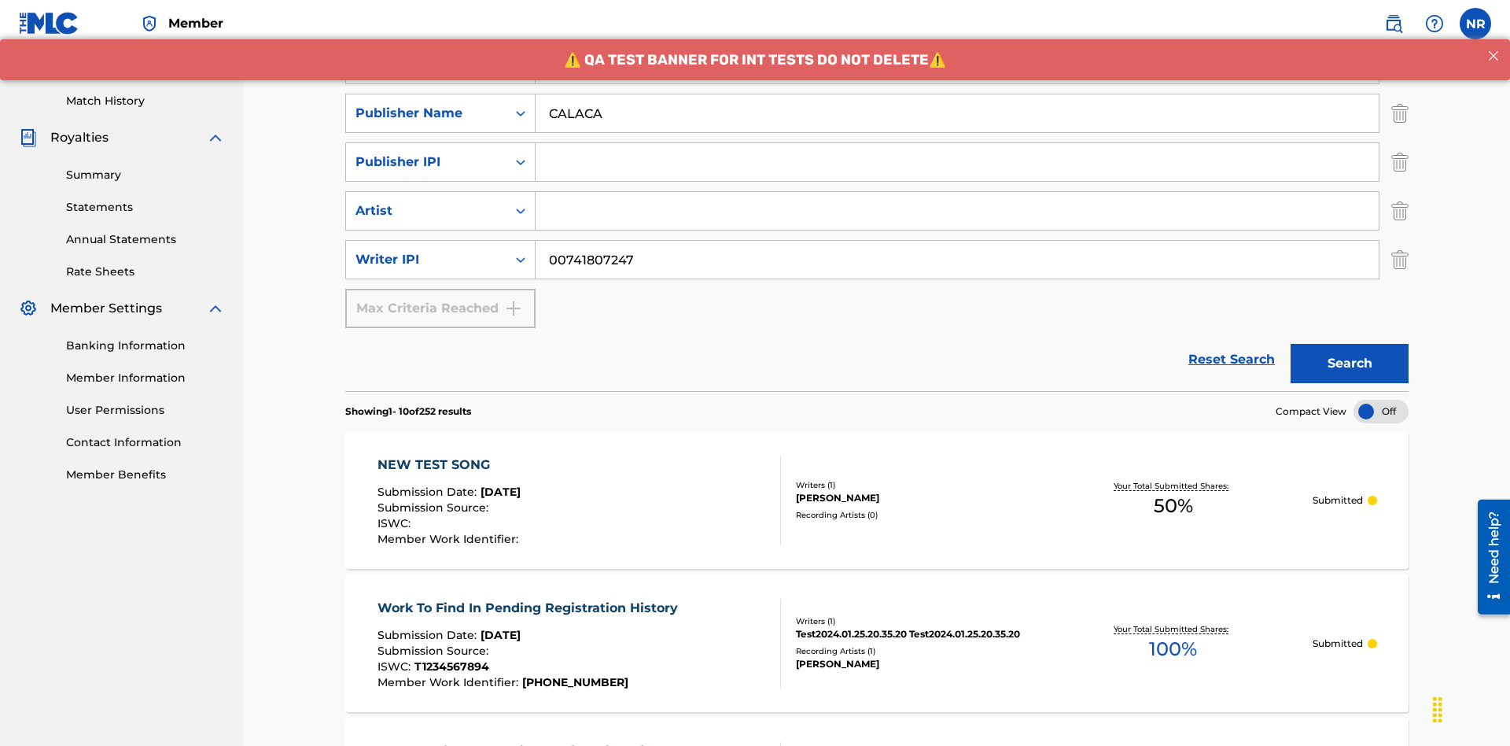
type input "CALACA"
click at [957, 143] on input "Search Form" at bounding box center [957, 162] width 843 height 38
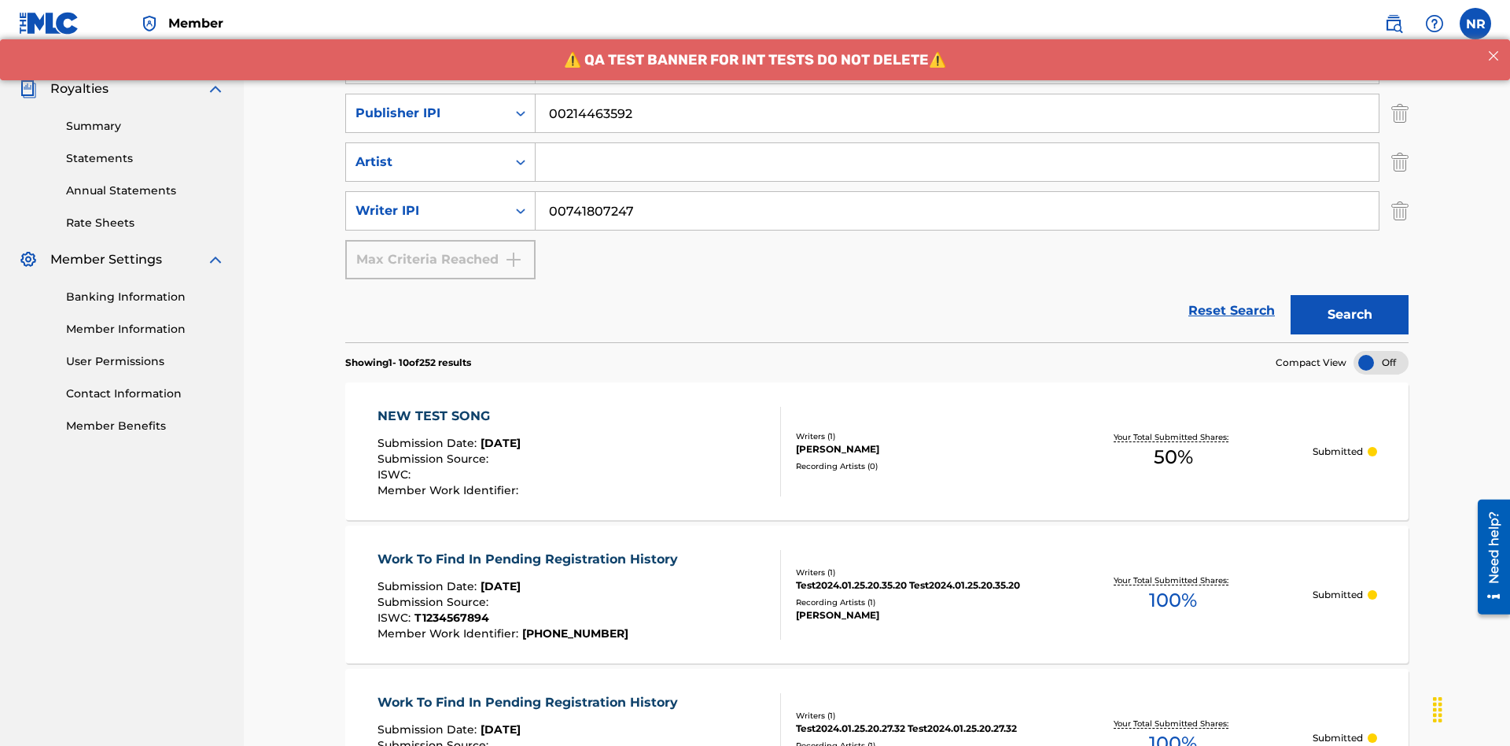
type input "00214463592"
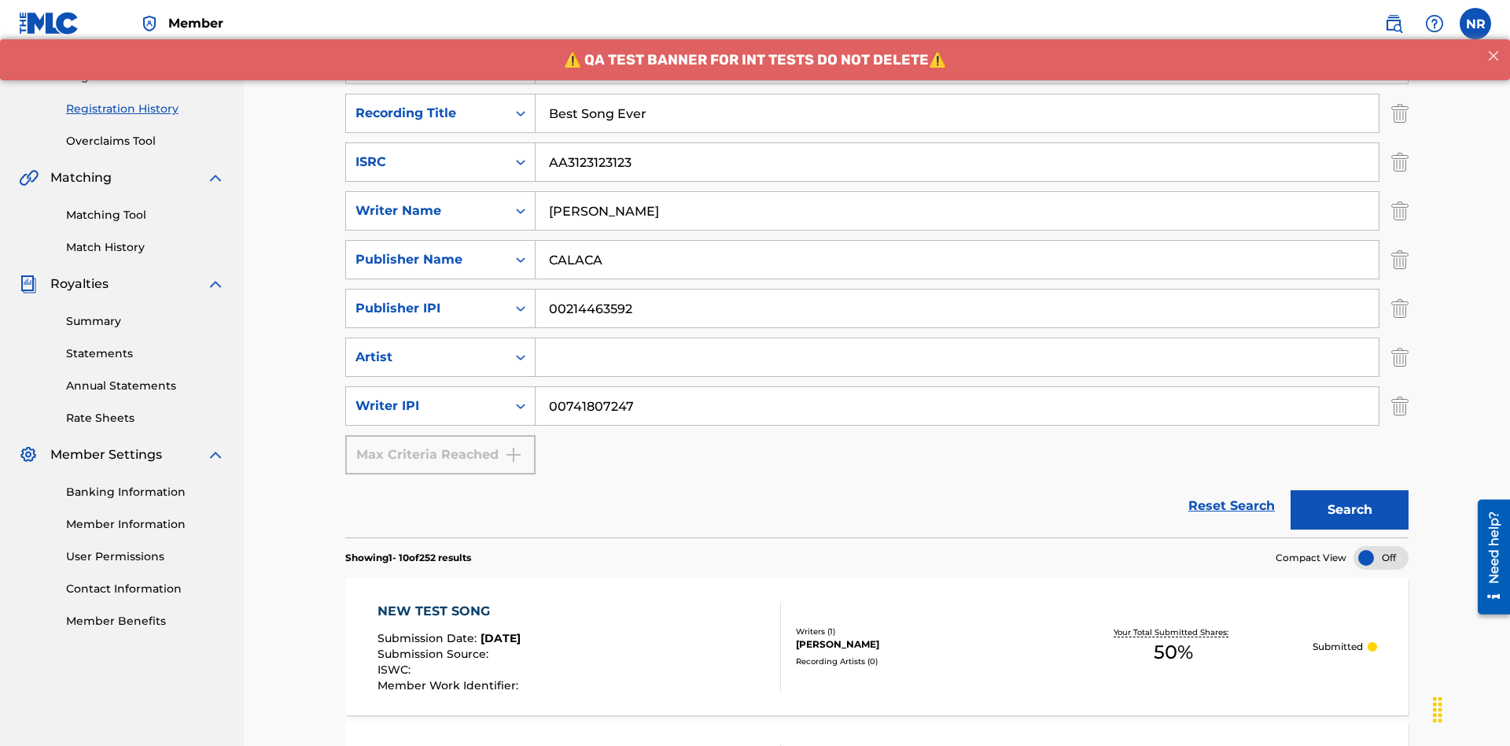
type input "Best Song Ever"
click at [957, 338] on input "Search Form" at bounding box center [957, 357] width 843 height 38
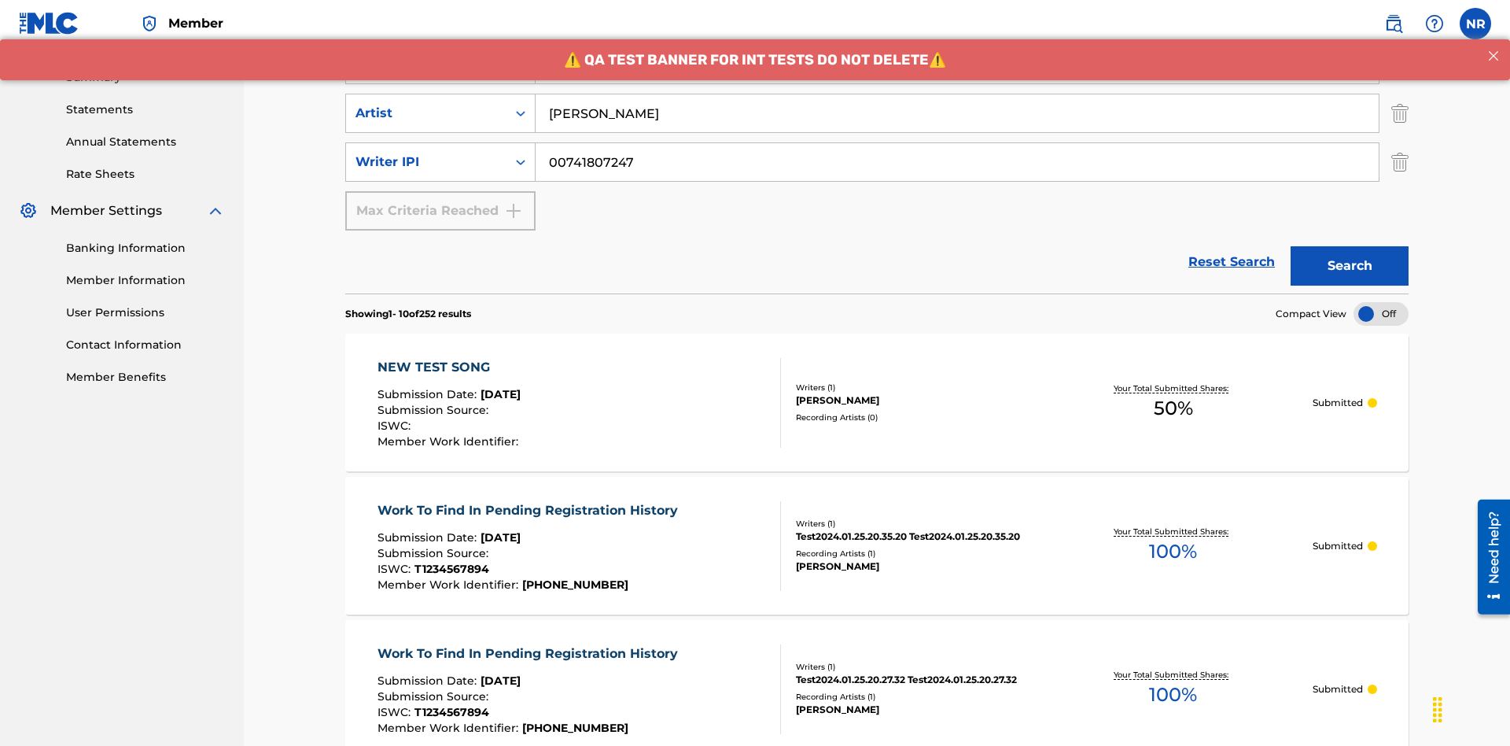
type input "Joe Lewis"
click at [1350, 246] on button "Search" at bounding box center [1350, 265] width 118 height 39
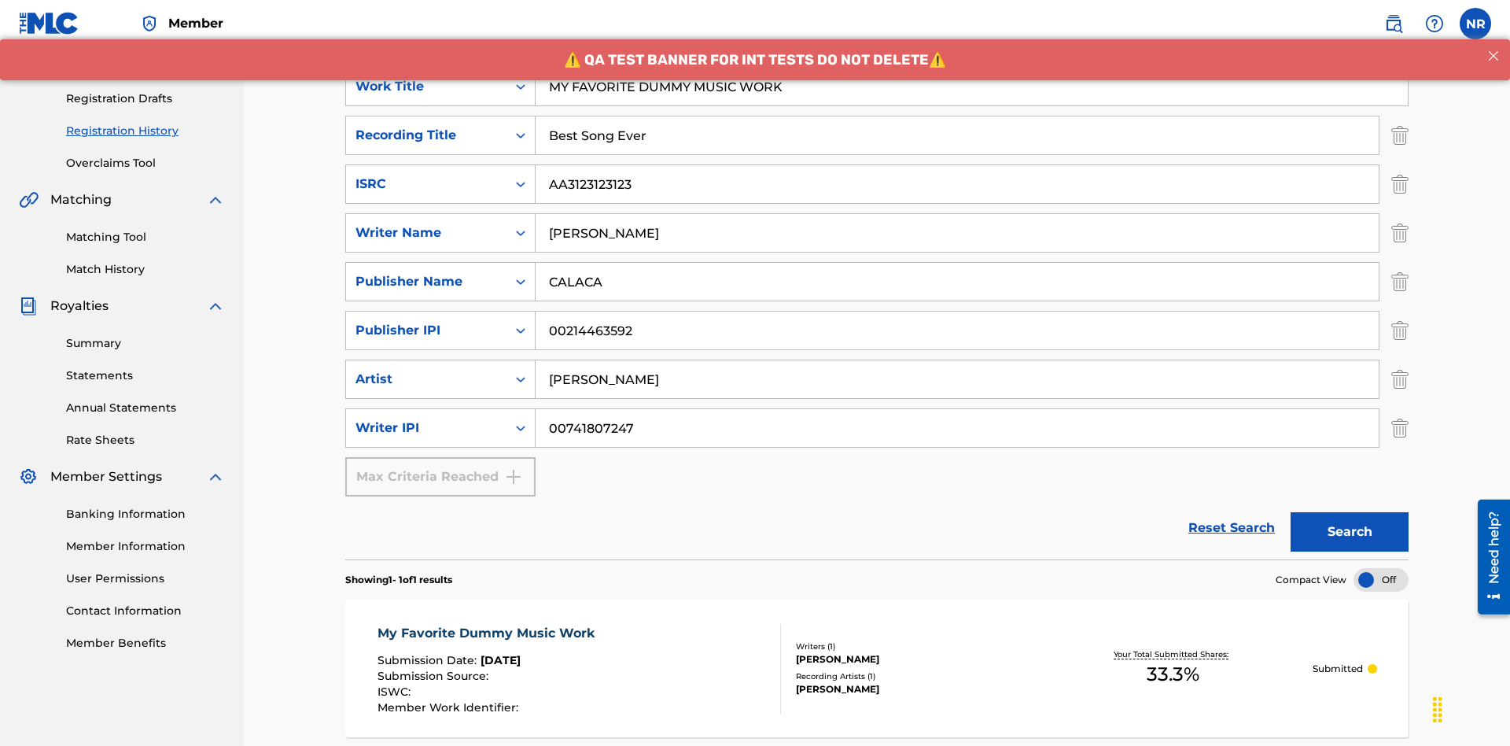
scroll to position [0, 0]
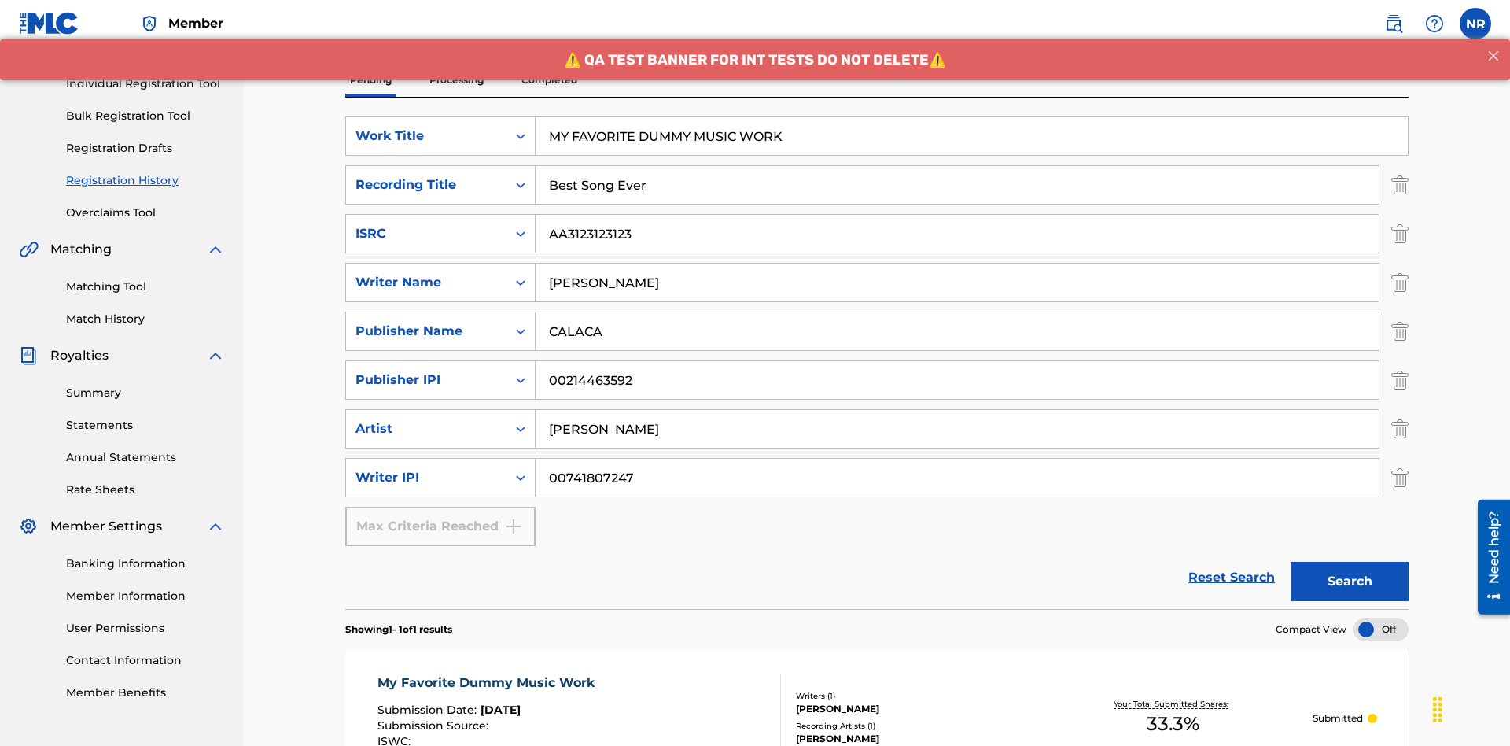
click at [488, 673] on div "My Favorite Dummy Music Work" at bounding box center [489, 682] width 225 height 19
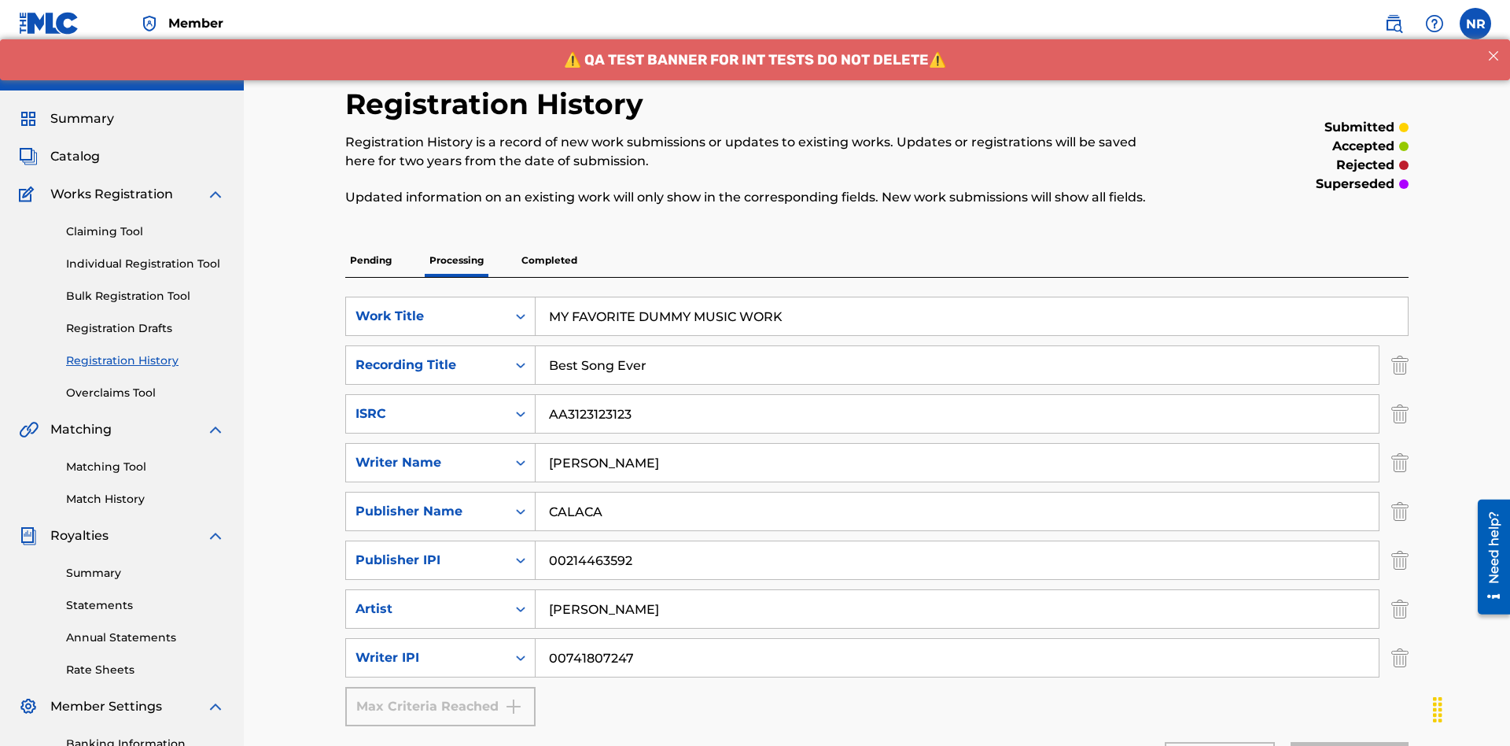
scroll to position [35, 0]
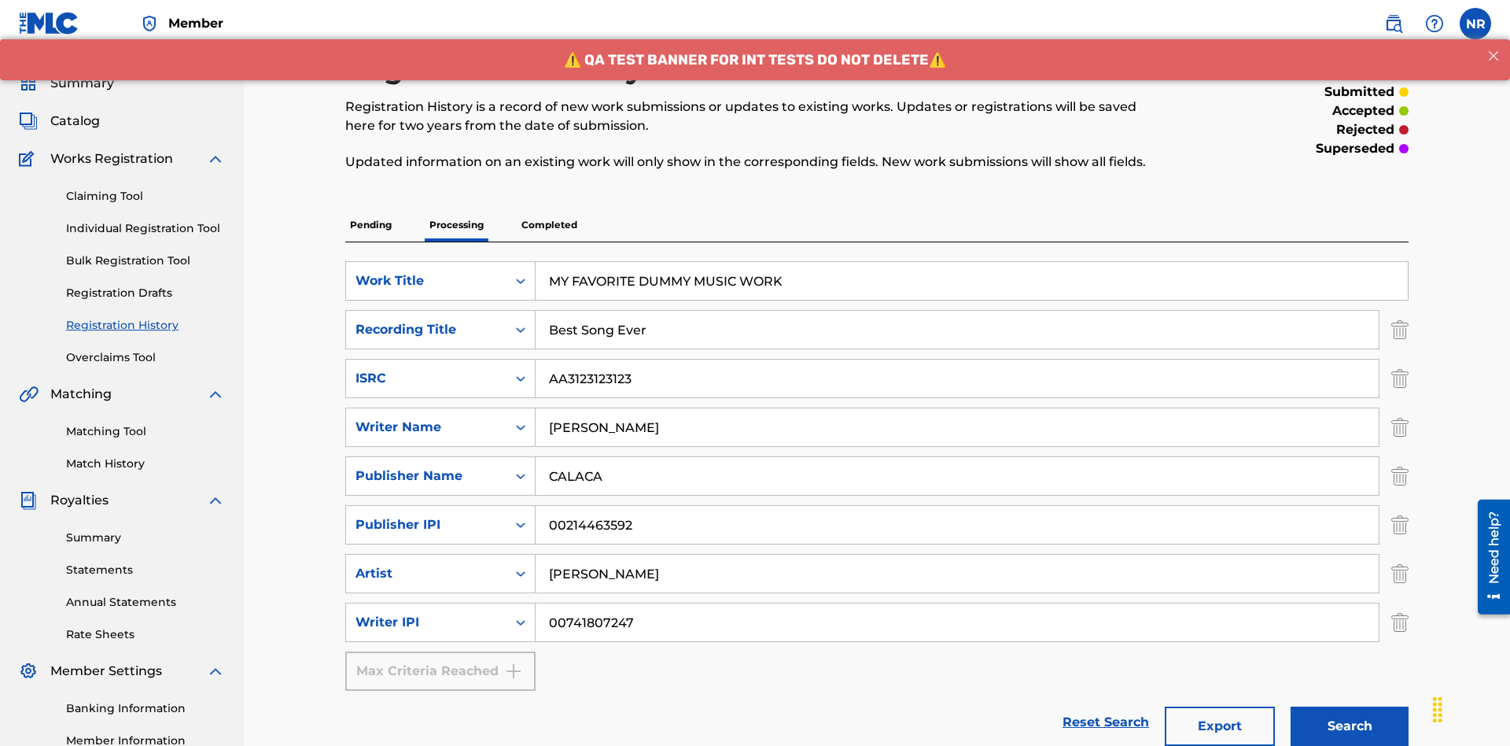
click at [1350, 726] on button "Search" at bounding box center [1350, 725] width 118 height 39
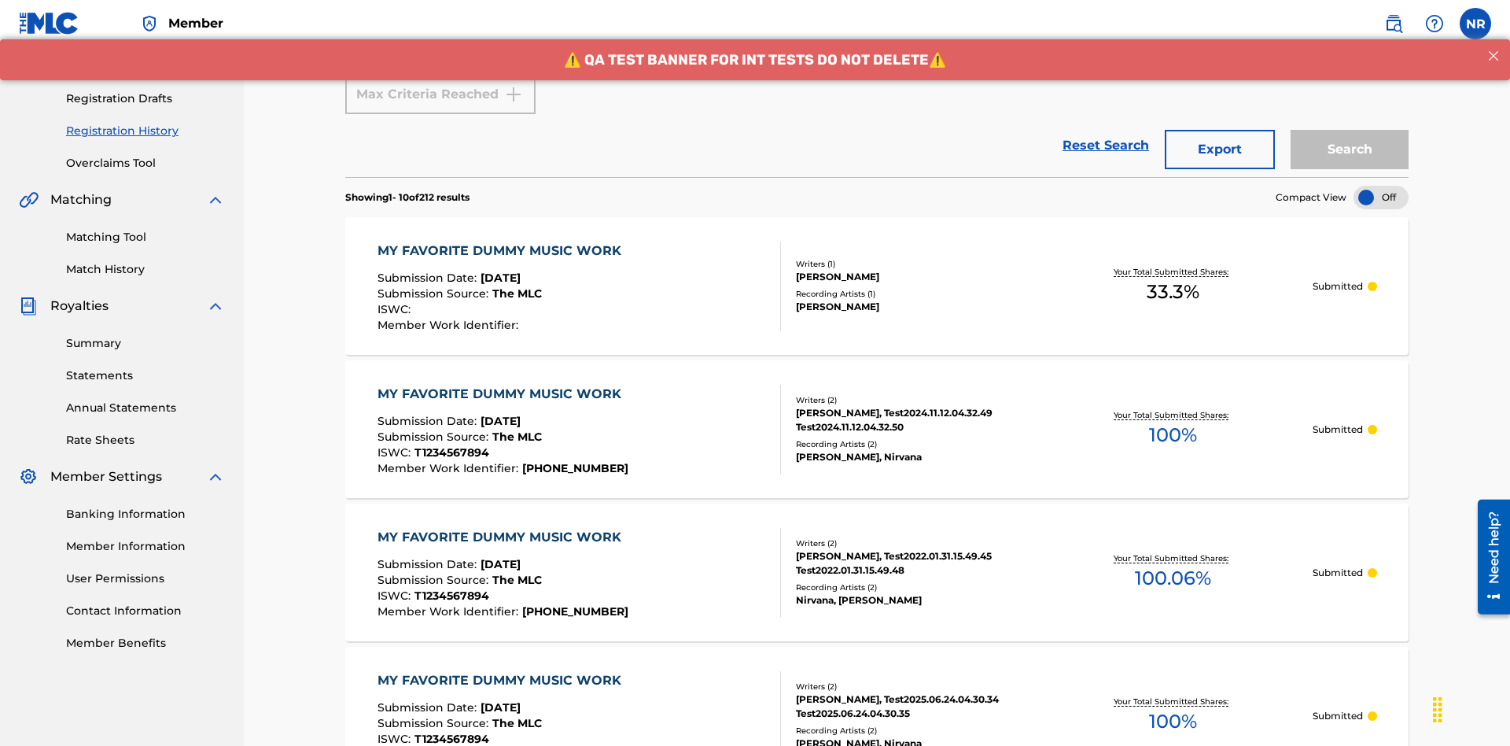
click at [1220, 130] on button "Export" at bounding box center [1220, 149] width 110 height 39
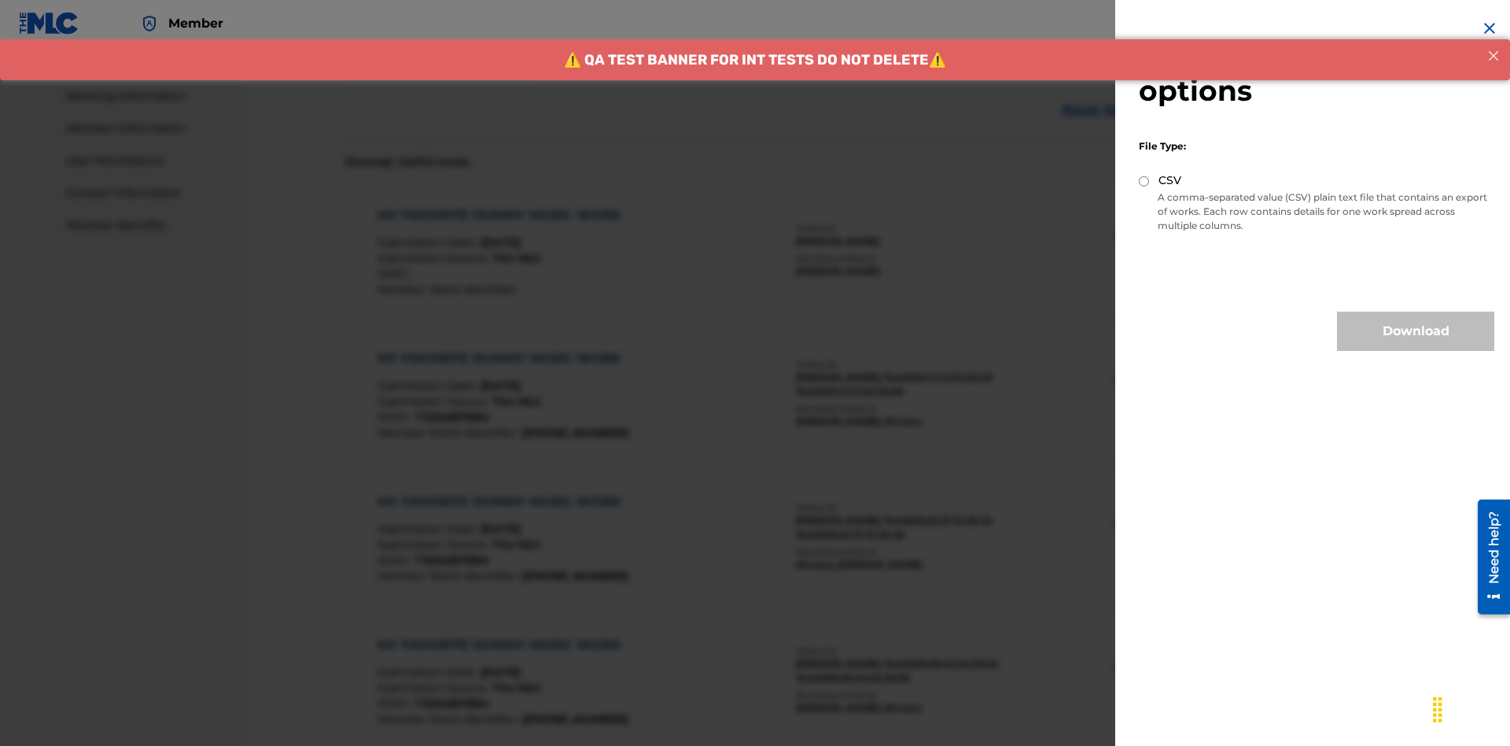
click at [1144, 181] on input "CSV" at bounding box center [1144, 181] width 10 height 10
radio input "true"
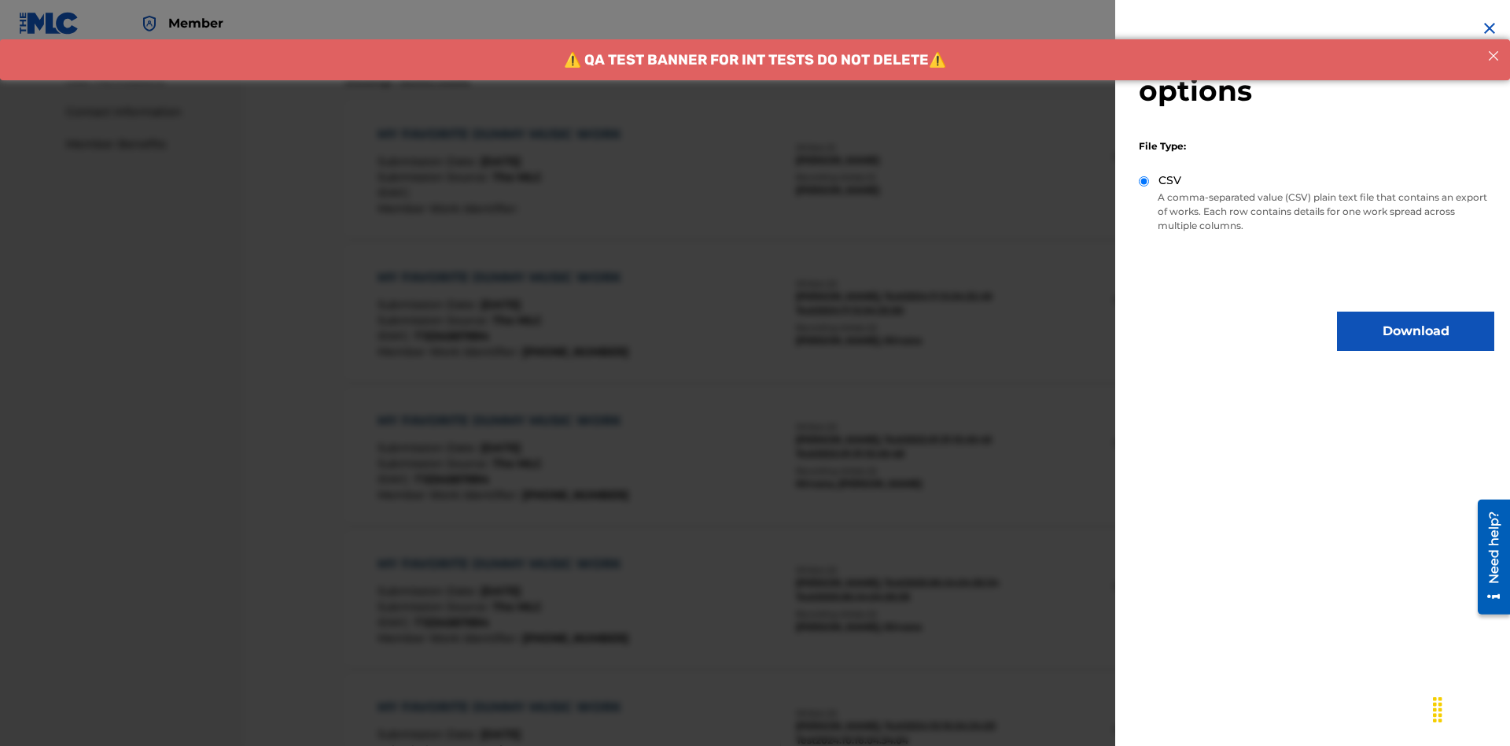
click at [1416, 331] on button "Download" at bounding box center [1415, 330] width 157 height 39
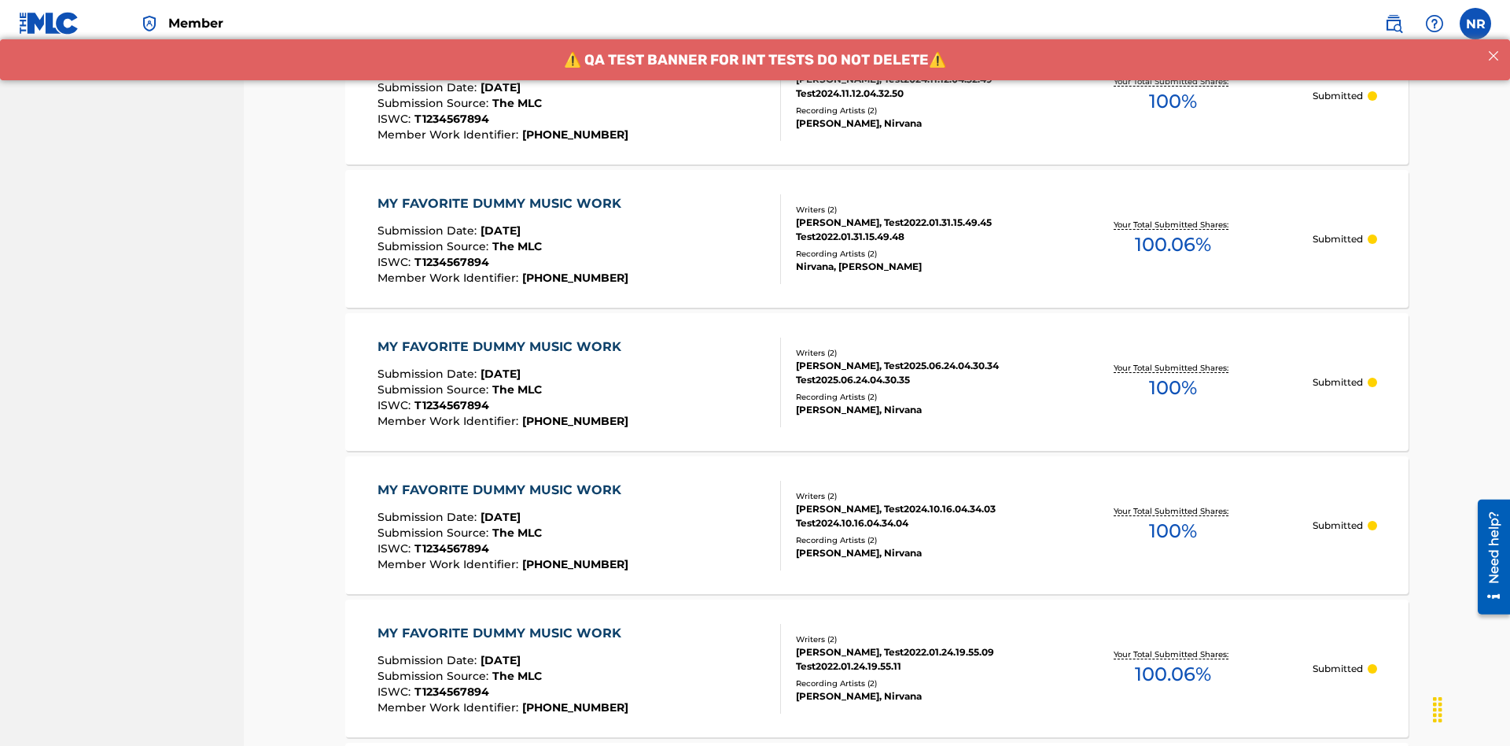
scroll to position [1107, 0]
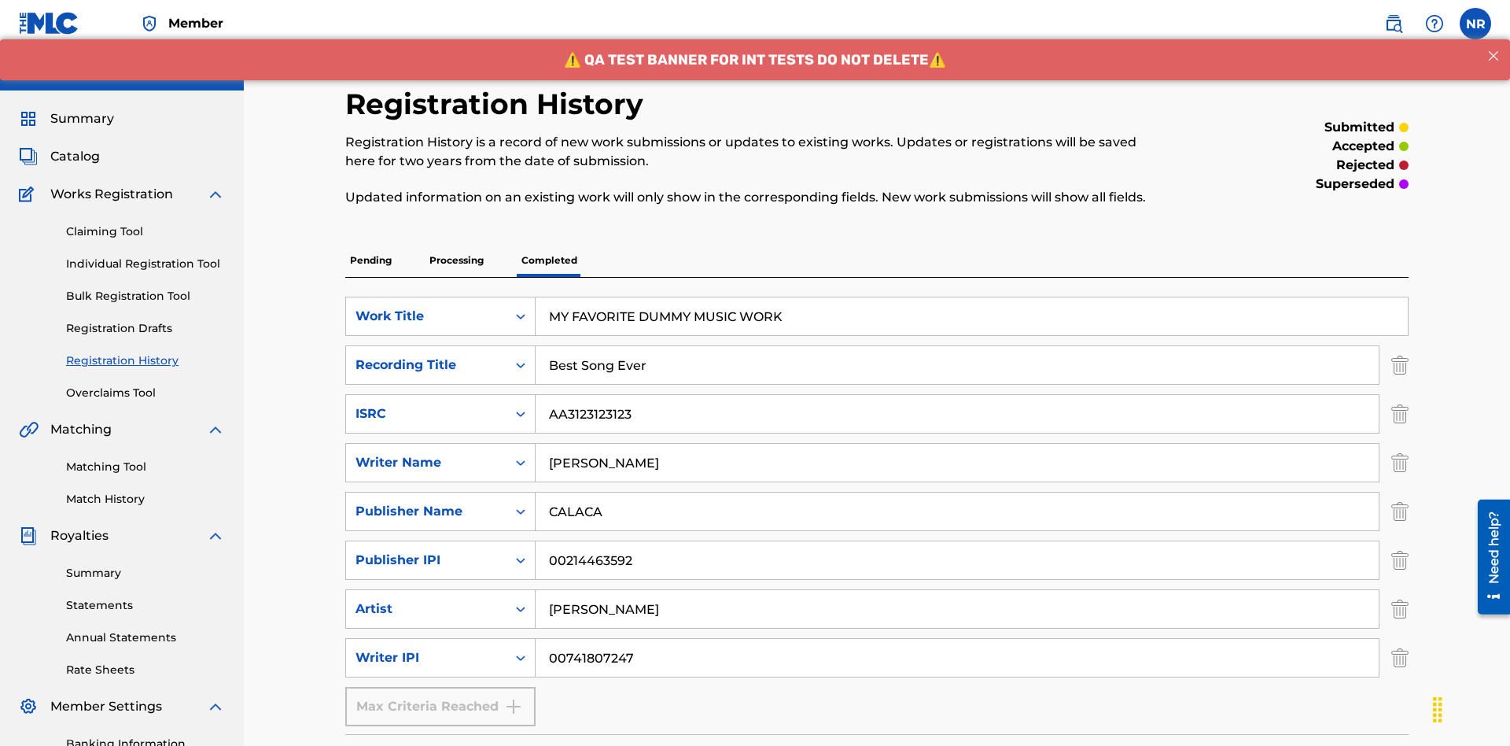
scroll to position [100, 0]
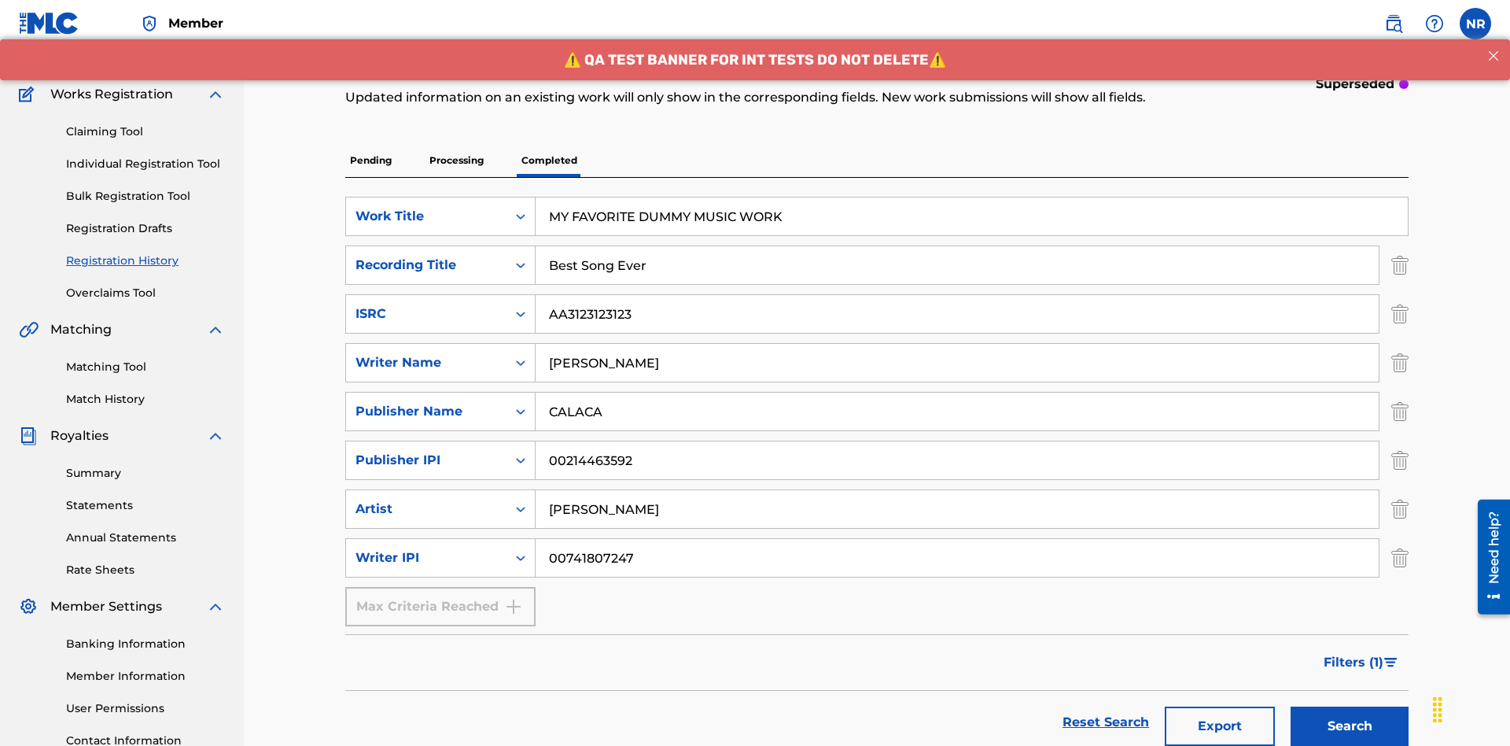
click at [1350, 726] on button "Search" at bounding box center [1350, 725] width 118 height 39
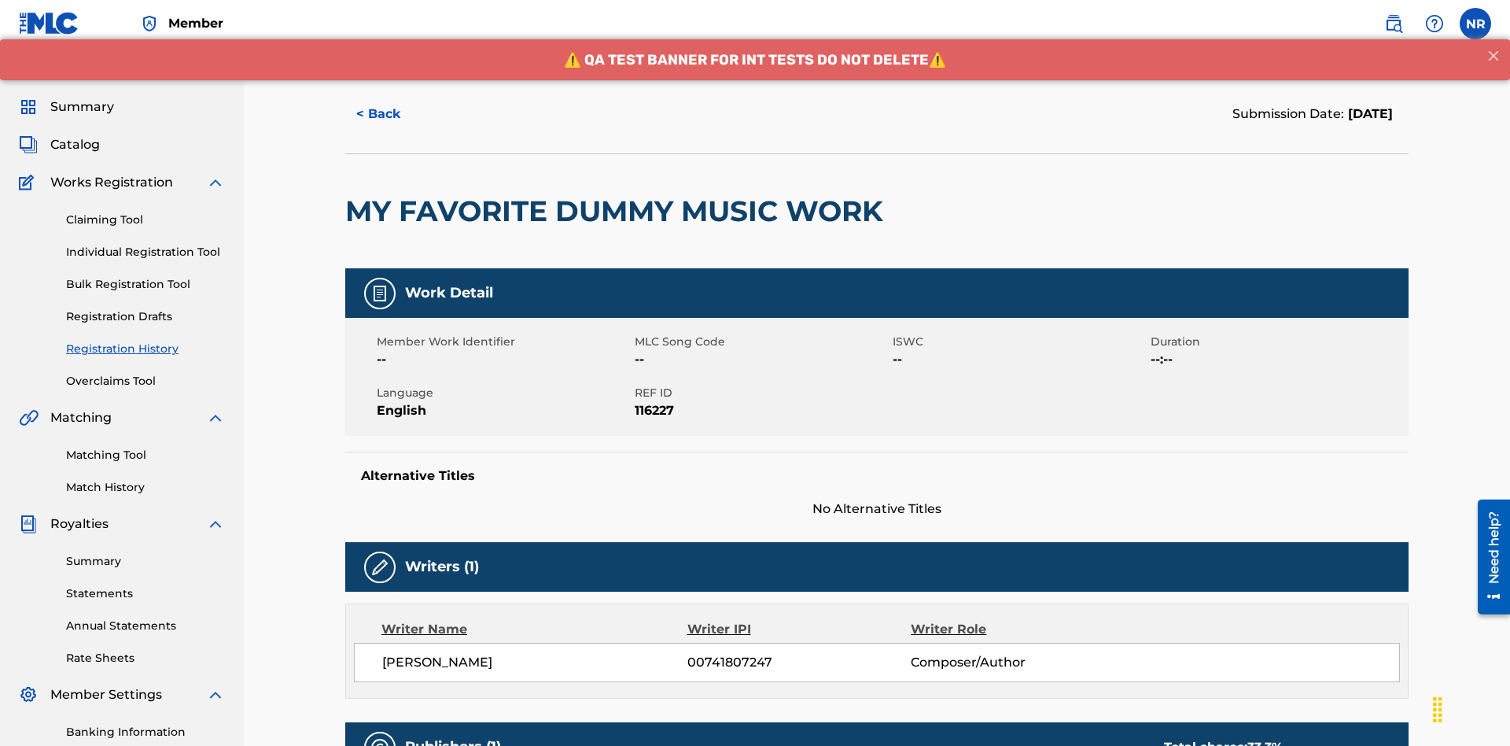
click at [392, 114] on button "< Back" at bounding box center [392, 113] width 94 height 39
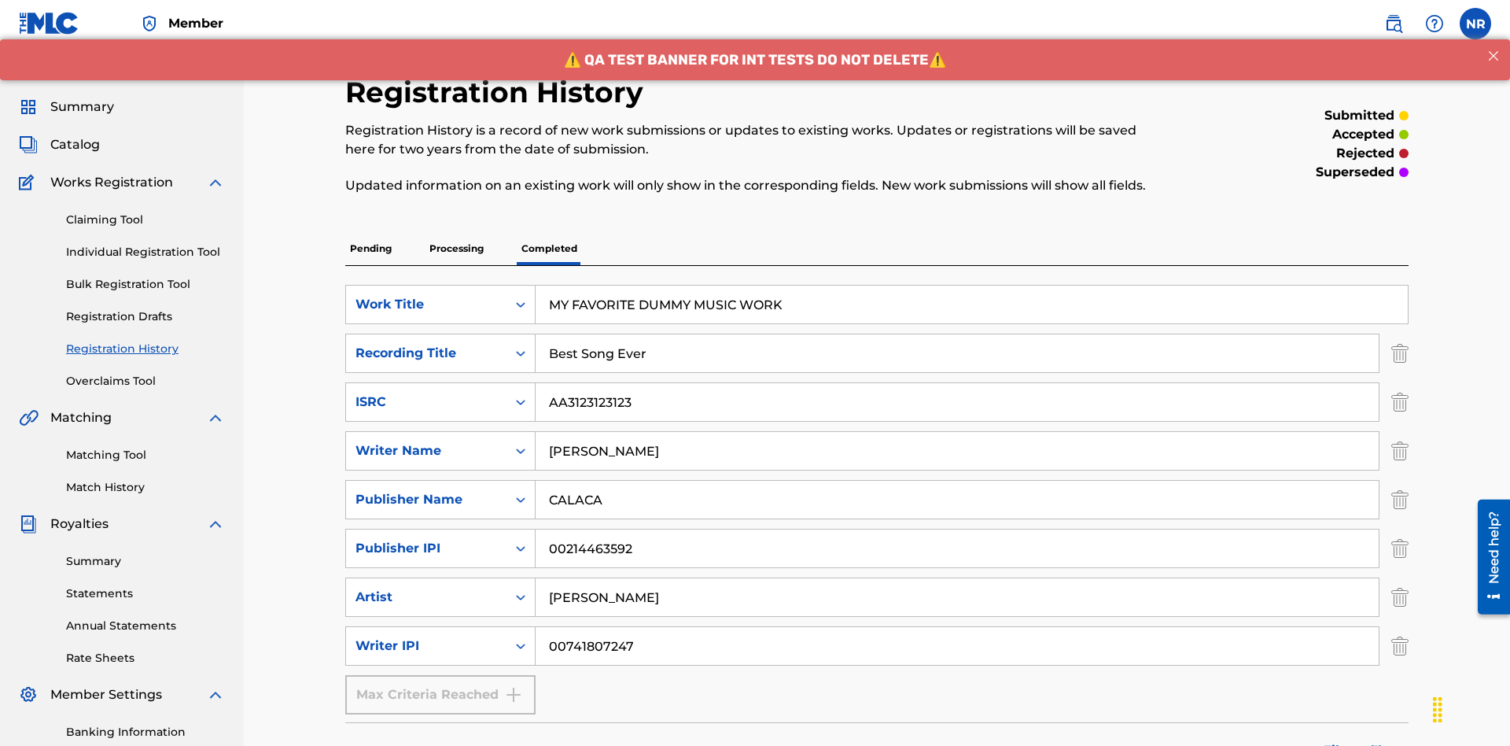
scroll to position [712, 0]
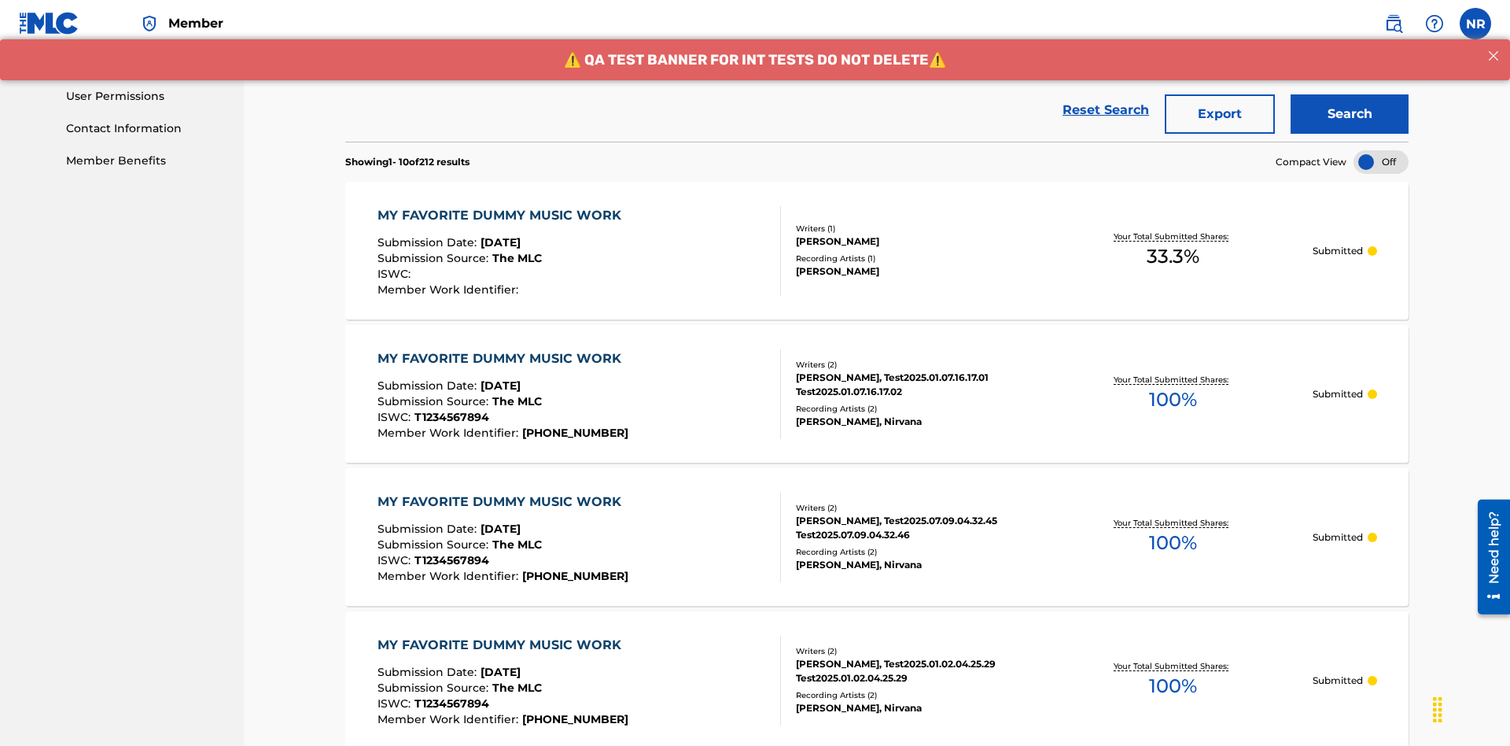
click at [1220, 114] on button "Export" at bounding box center [1220, 113] width 110 height 39
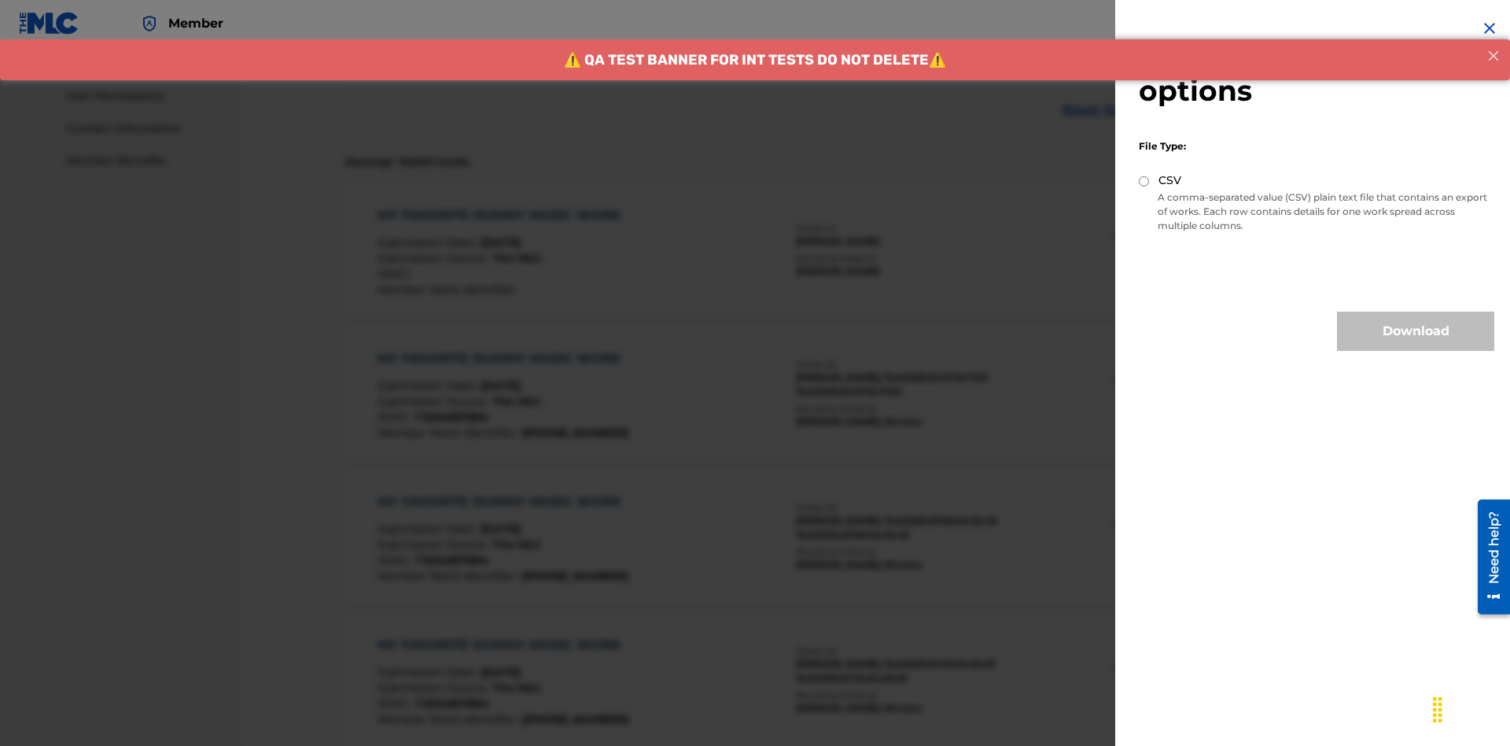
click at [1144, 181] on input "CSV" at bounding box center [1144, 181] width 10 height 10
radio input "true"
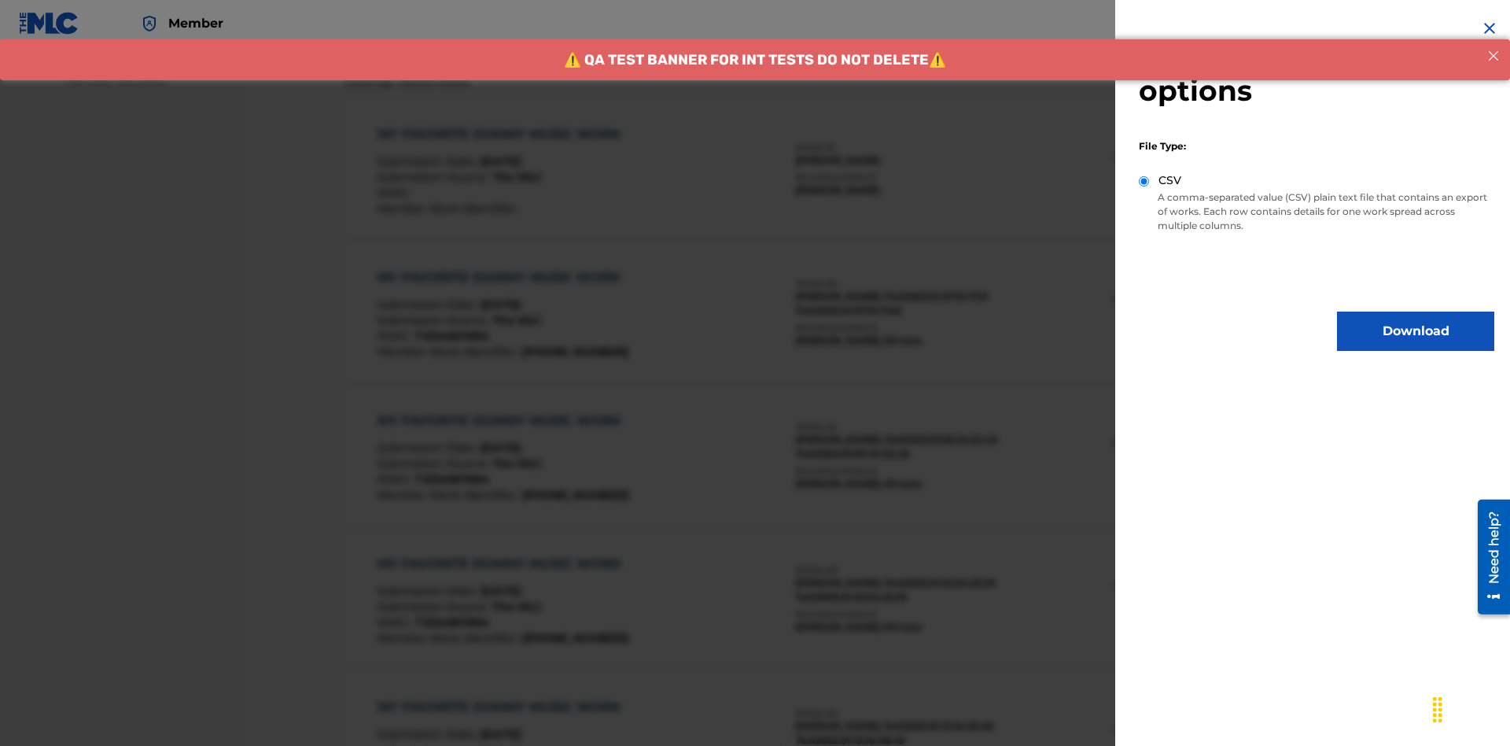
click at [1416, 331] on button "Download" at bounding box center [1415, 330] width 157 height 39
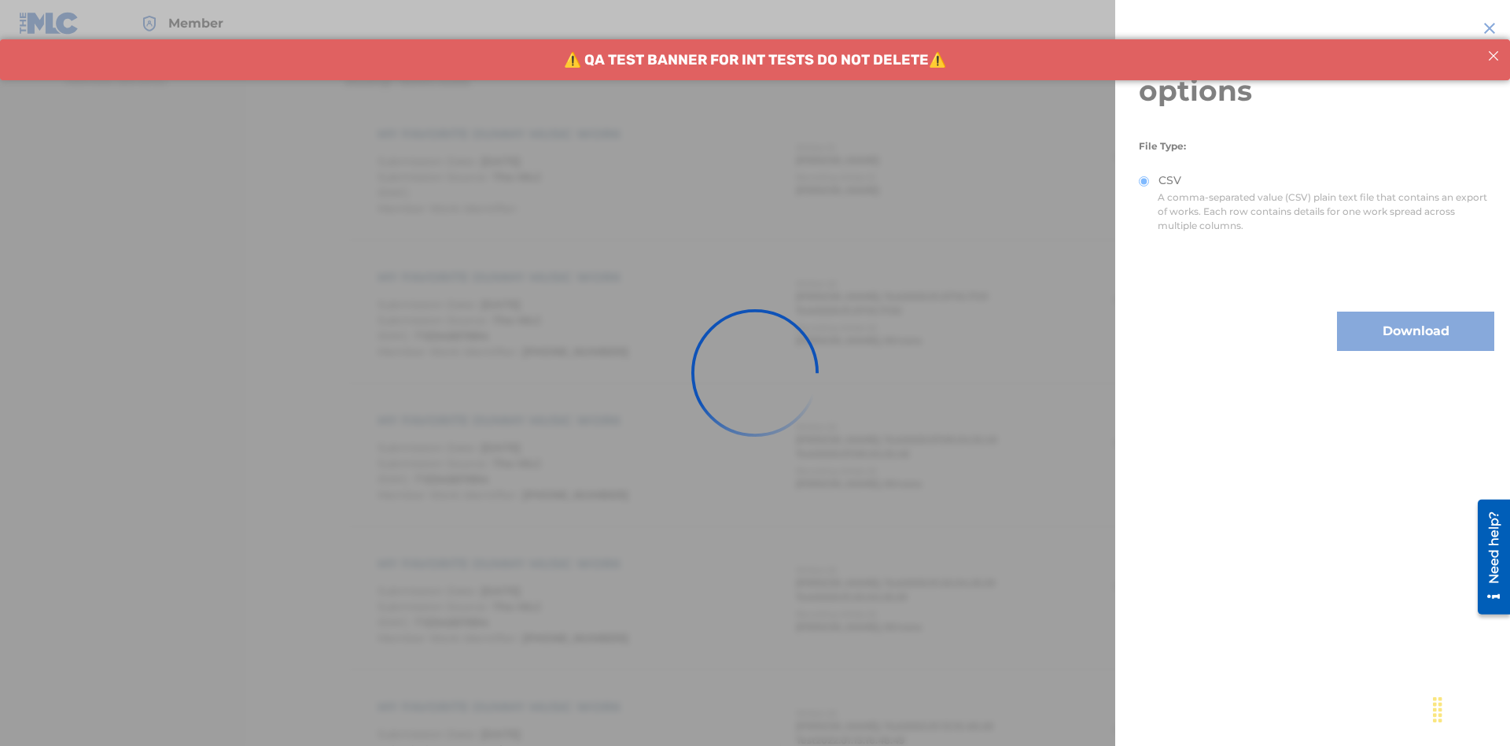
scroll to position [1010, 0]
